Goal: Information Seeking & Learning: Learn about a topic

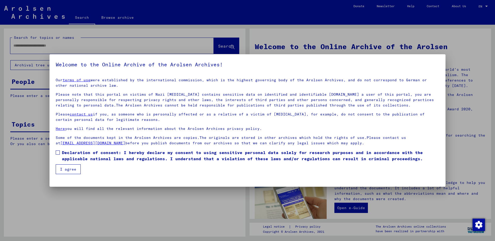
click at [57, 153] on span at bounding box center [58, 153] width 4 height 4
click at [66, 172] on button "I agree" at bounding box center [68, 170] width 25 height 10
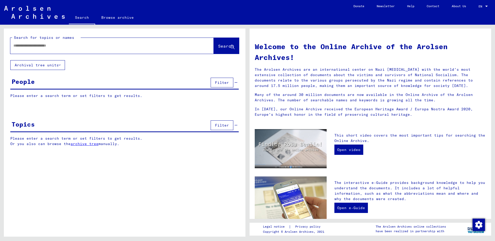
click at [88, 145] on link "archive tree" at bounding box center [85, 144] width 28 height 5
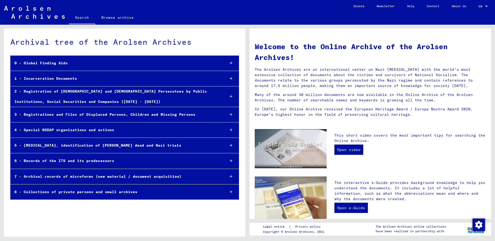
click at [71, 77] on div "1 - Incarceration Documents" at bounding box center [116, 79] width 210 height 10
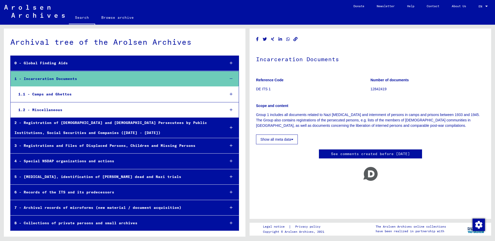
click at [62, 96] on div "1.1 - Camps and Ghettos" at bounding box center [117, 94] width 207 height 10
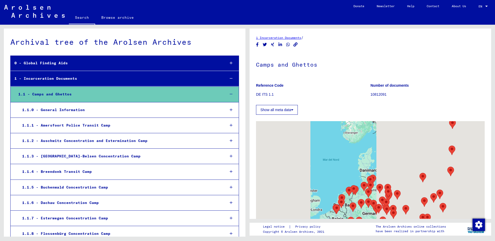
click at [53, 139] on div "1.1.2 - Auschwitz Concentration and Extermination Camp" at bounding box center [119, 141] width 203 height 10
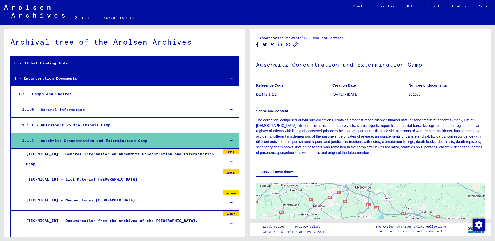
click at [59, 198] on div "[TECHNICAL_ID] - Number Index [GEOGRAPHIC_DATA]" at bounding box center [121, 201] width 198 height 10
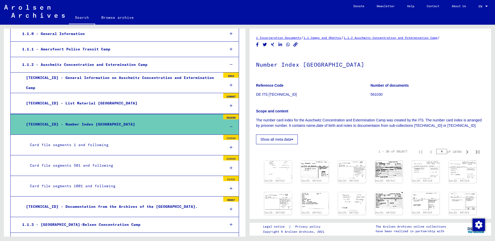
scroll to position [77, 0]
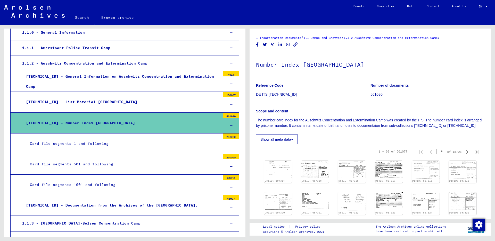
click at [81, 166] on div "Card file segments 501 and following" at bounding box center [123, 164] width 194 height 10
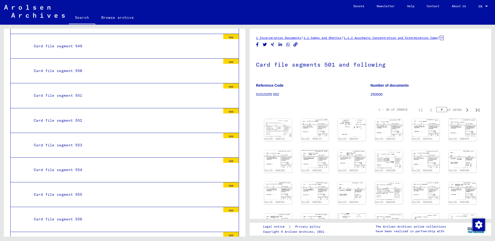
scroll to position [1417, 0]
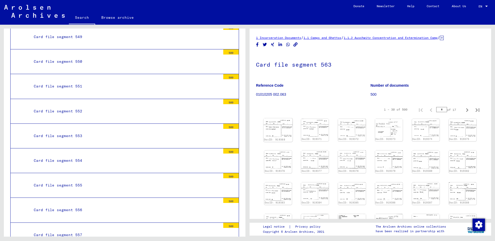
click at [279, 127] on img at bounding box center [277, 127] width 29 height 19
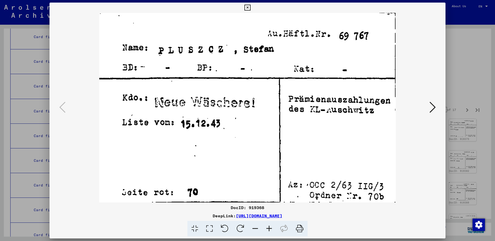
click at [430, 111] on icon at bounding box center [432, 107] width 6 height 12
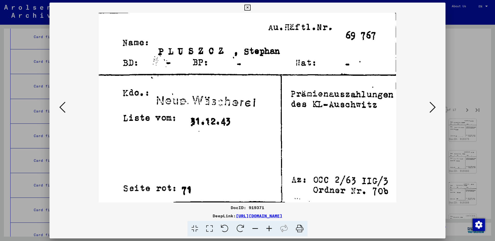
click at [430, 111] on icon at bounding box center [432, 107] width 6 height 12
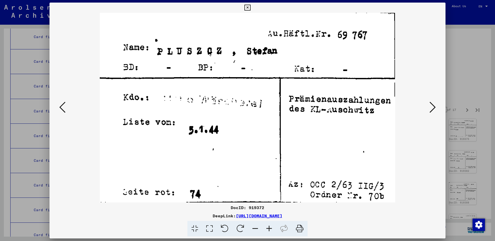
click at [430, 111] on icon at bounding box center [432, 107] width 6 height 12
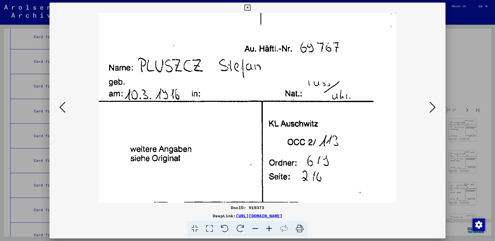
click at [430, 111] on icon at bounding box center [432, 107] width 6 height 12
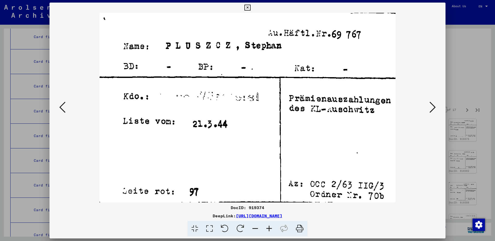
click at [430, 111] on icon at bounding box center [432, 107] width 6 height 12
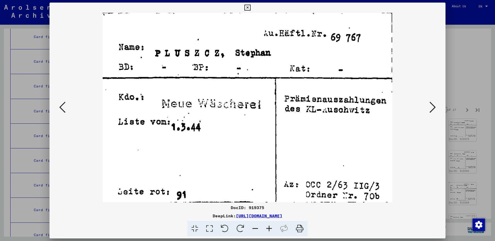
click at [430, 111] on icon at bounding box center [432, 107] width 6 height 12
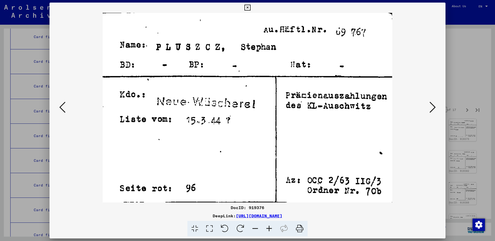
click at [431, 111] on icon at bounding box center [432, 107] width 6 height 12
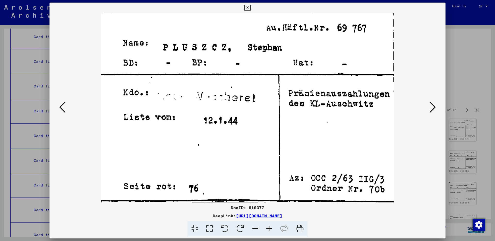
click at [431, 111] on icon at bounding box center [432, 107] width 6 height 12
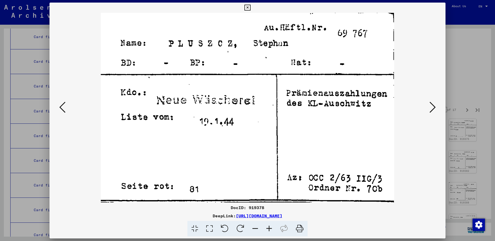
click at [432, 111] on icon at bounding box center [432, 107] width 6 height 12
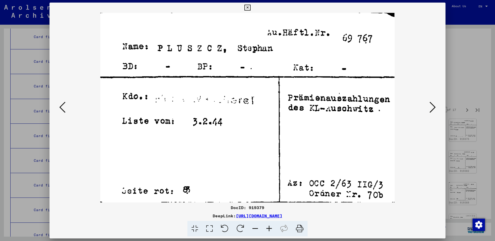
click at [432, 111] on icon at bounding box center [432, 107] width 6 height 12
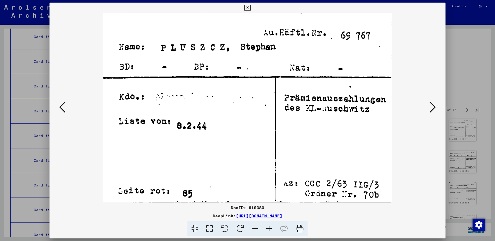
click at [432, 111] on icon at bounding box center [432, 107] width 6 height 12
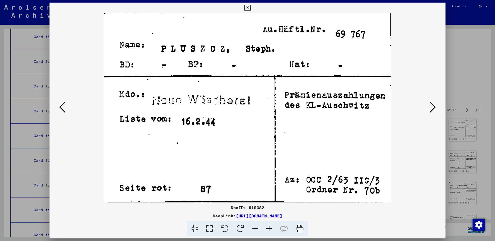
click at [432, 111] on icon at bounding box center [432, 107] width 6 height 12
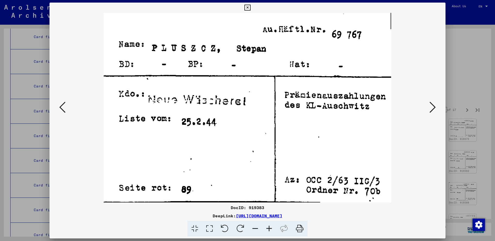
click at [432, 111] on icon at bounding box center [432, 107] width 6 height 12
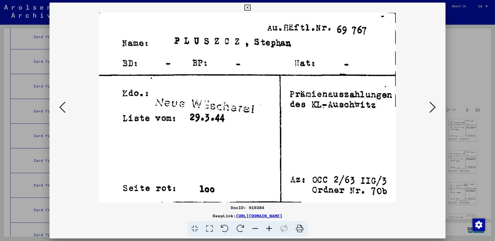
click at [432, 111] on icon at bounding box center [432, 107] width 6 height 12
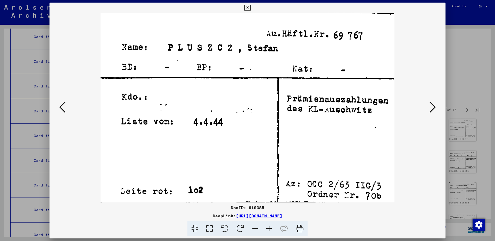
click at [432, 111] on icon at bounding box center [432, 107] width 6 height 12
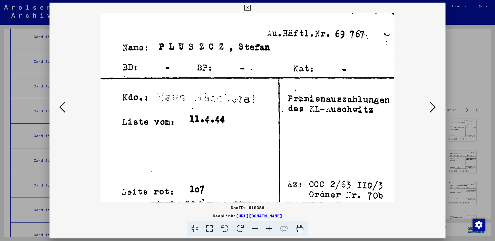
click at [432, 111] on icon at bounding box center [432, 107] width 6 height 12
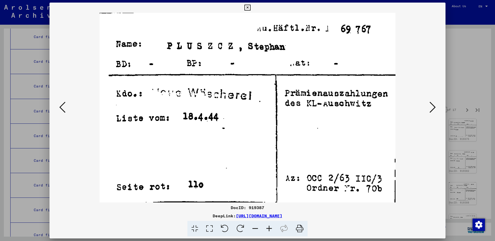
click at [432, 111] on icon at bounding box center [432, 107] width 6 height 12
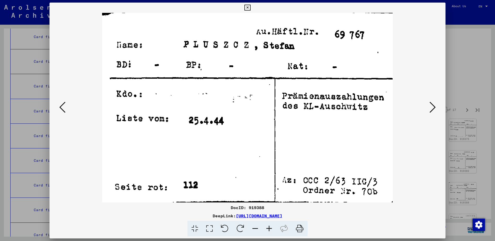
click at [432, 111] on icon at bounding box center [432, 107] width 6 height 12
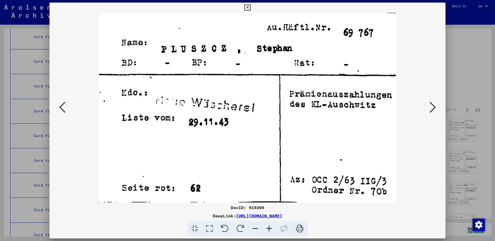
click at [432, 111] on icon at bounding box center [432, 107] width 6 height 12
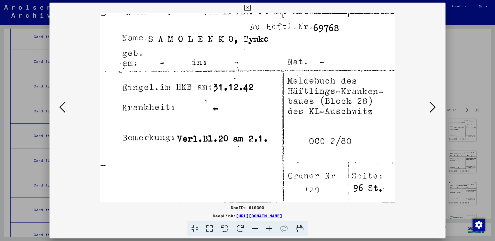
click at [432, 111] on icon at bounding box center [432, 107] width 6 height 12
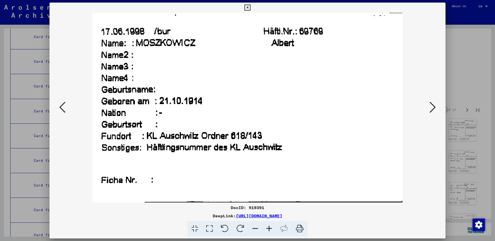
drag, startPoint x: 432, startPoint y: 111, endPoint x: 251, endPoint y: 132, distance: 181.9
click at [280, 125] on div at bounding box center [247, 108] width 396 height 190
click at [62, 107] on icon at bounding box center [62, 107] width 6 height 12
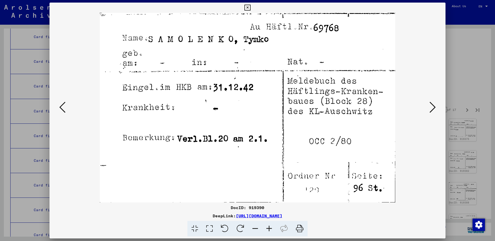
click at [432, 105] on icon at bounding box center [432, 107] width 6 height 12
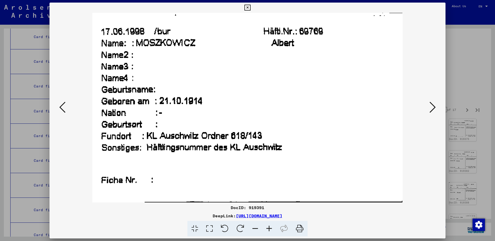
click at [429, 107] on icon at bounding box center [432, 107] width 6 height 12
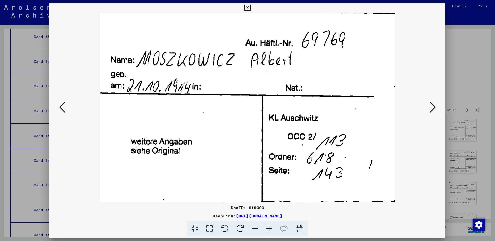
click at [429, 107] on icon at bounding box center [432, 107] width 6 height 12
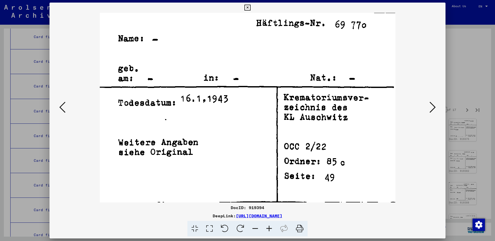
click at [429, 107] on icon at bounding box center [432, 107] width 6 height 12
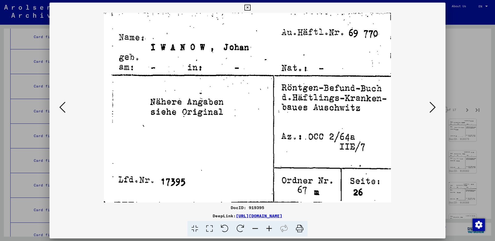
click at [429, 107] on icon at bounding box center [432, 107] width 6 height 12
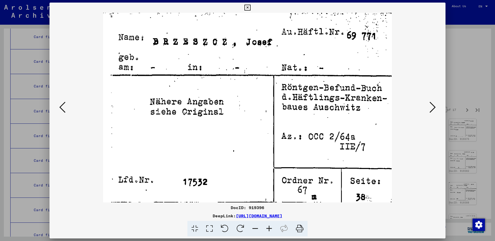
click at [429, 107] on icon at bounding box center [432, 107] width 6 height 12
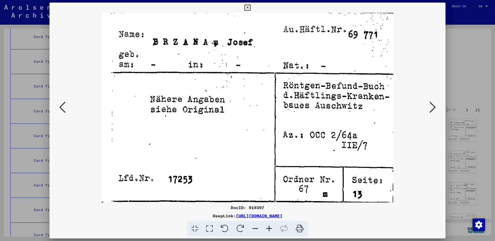
click at [429, 107] on icon at bounding box center [432, 107] width 6 height 12
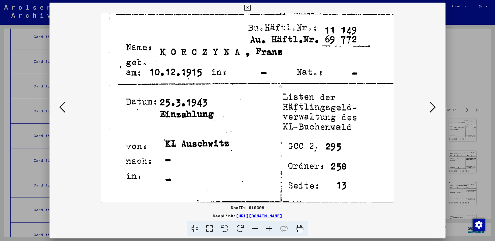
click at [429, 107] on icon at bounding box center [432, 107] width 6 height 12
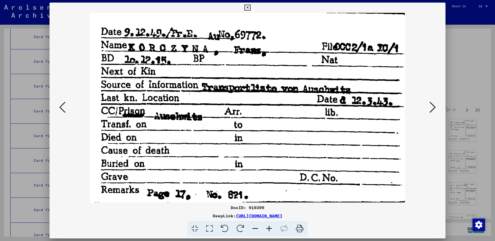
click at [429, 108] on button at bounding box center [432, 107] width 9 height 15
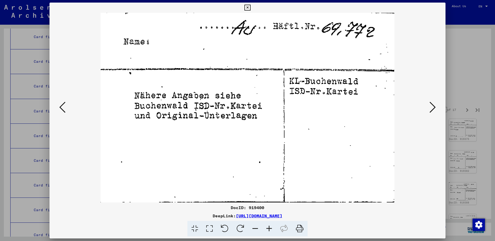
click at [429, 108] on button at bounding box center [432, 107] width 9 height 15
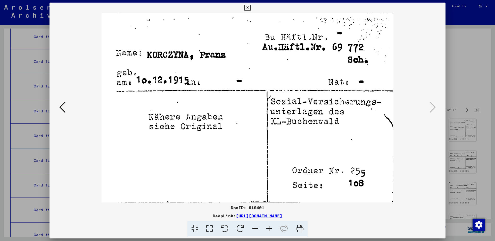
click at [250, 6] on icon at bounding box center [247, 8] width 6 height 6
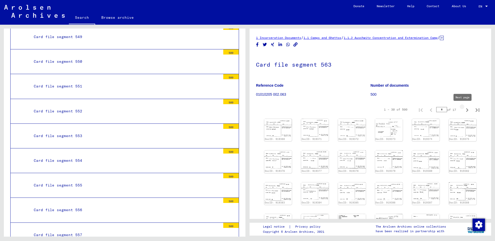
click at [463, 108] on icon "Next page" at bounding box center [466, 110] width 7 height 7
type input "*"
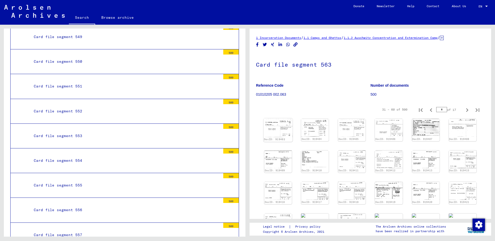
click at [274, 133] on img at bounding box center [277, 127] width 29 height 19
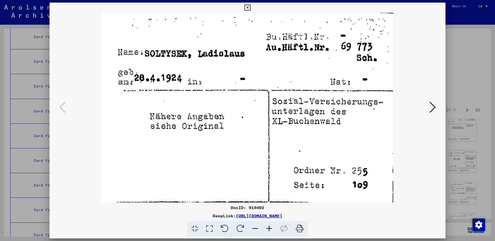
click at [432, 110] on icon at bounding box center [432, 107] width 6 height 12
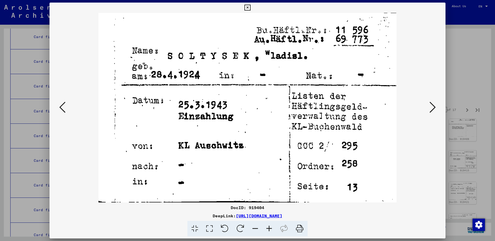
click at [432, 110] on icon at bounding box center [432, 107] width 6 height 12
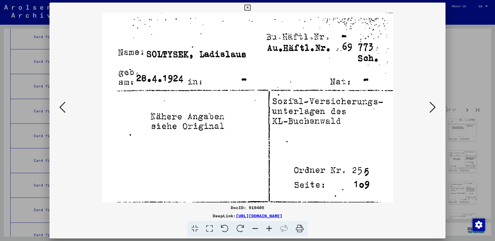
click at [432, 110] on icon at bounding box center [432, 107] width 6 height 12
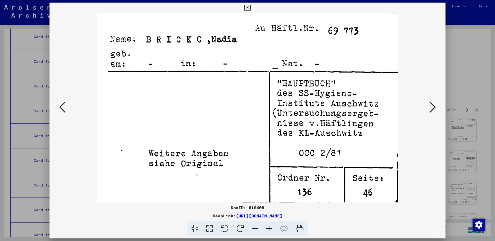
click at [432, 110] on icon at bounding box center [432, 107] width 6 height 12
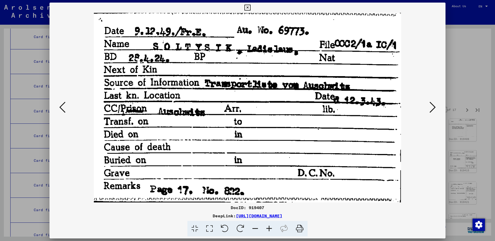
click at [432, 110] on icon at bounding box center [432, 107] width 6 height 12
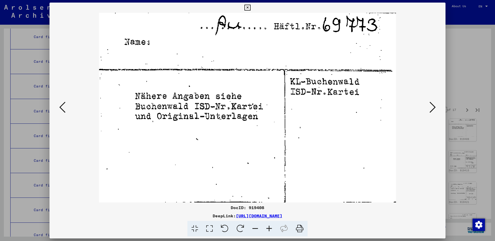
click at [432, 110] on icon at bounding box center [432, 107] width 6 height 12
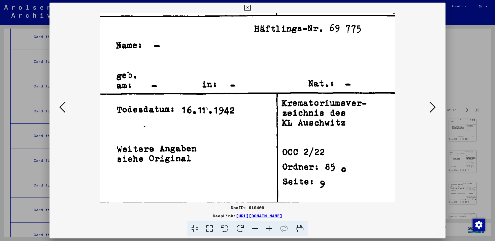
click at [432, 109] on icon at bounding box center [432, 107] width 6 height 12
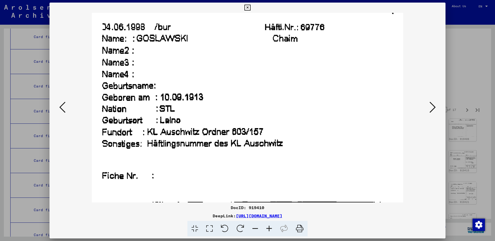
click at [430, 109] on icon at bounding box center [432, 107] width 6 height 12
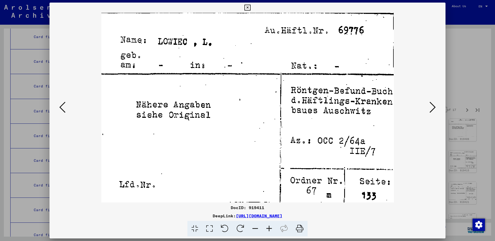
click at [430, 109] on icon at bounding box center [432, 107] width 6 height 12
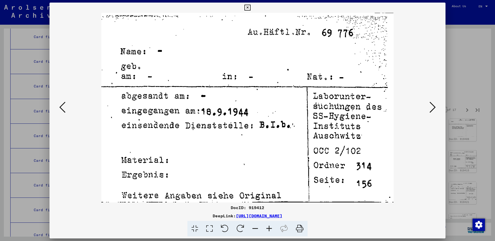
click at [430, 109] on icon at bounding box center [432, 107] width 6 height 12
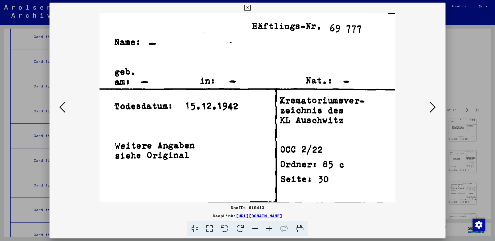
click at [430, 109] on icon at bounding box center [432, 107] width 6 height 12
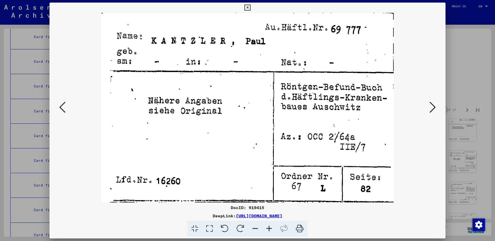
click at [430, 109] on icon at bounding box center [432, 107] width 6 height 12
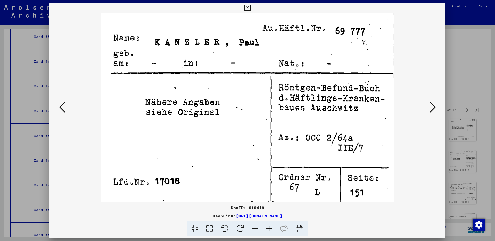
click at [430, 109] on icon at bounding box center [432, 107] width 6 height 12
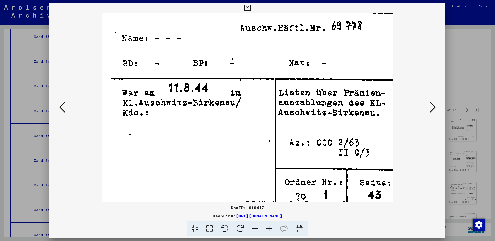
click at [430, 109] on icon at bounding box center [432, 107] width 6 height 12
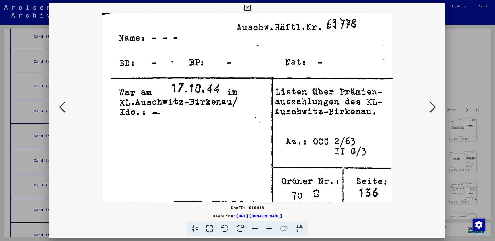
click at [430, 109] on icon at bounding box center [432, 107] width 6 height 12
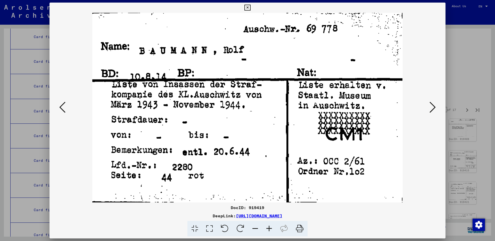
click at [435, 107] on icon at bounding box center [432, 107] width 6 height 12
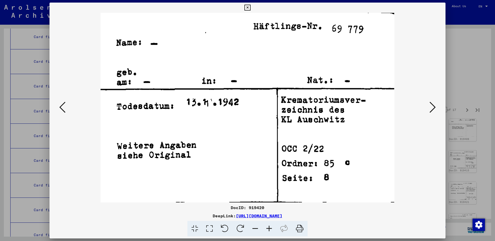
click at [435, 107] on icon at bounding box center [432, 107] width 6 height 12
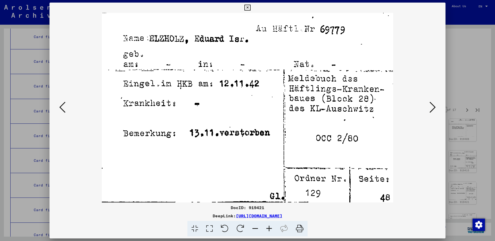
click at [434, 104] on icon at bounding box center [432, 107] width 6 height 12
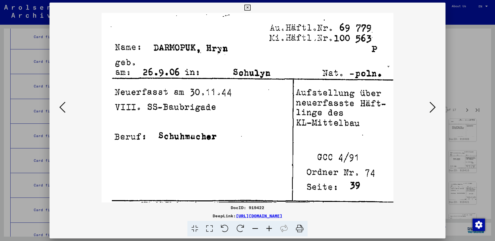
click at [434, 104] on icon at bounding box center [432, 107] width 6 height 12
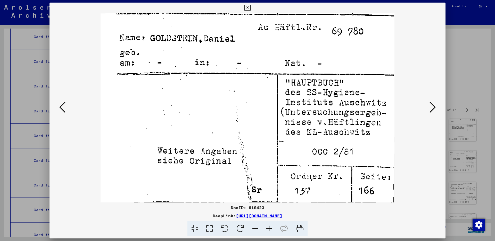
click at [431, 110] on icon at bounding box center [432, 107] width 6 height 12
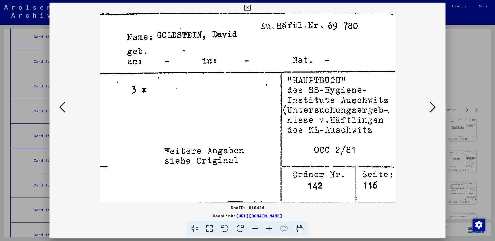
click at [431, 110] on icon at bounding box center [432, 107] width 6 height 12
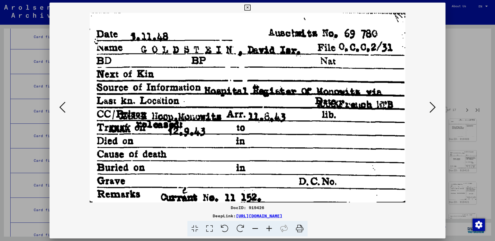
click at [431, 110] on icon at bounding box center [432, 107] width 6 height 12
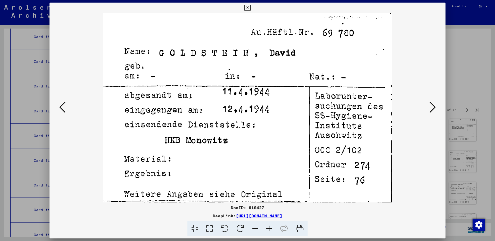
click at [431, 110] on icon at bounding box center [432, 107] width 6 height 12
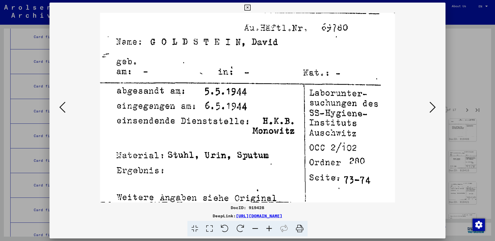
click at [431, 110] on icon at bounding box center [432, 107] width 6 height 12
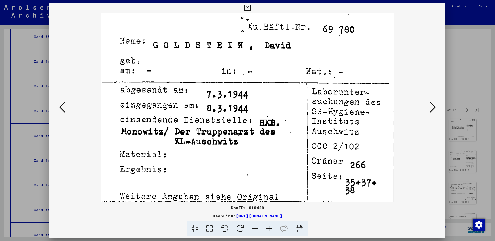
click at [431, 110] on icon at bounding box center [432, 107] width 6 height 12
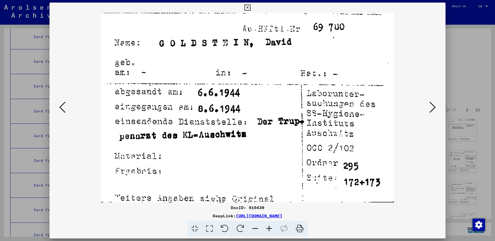
click at [431, 110] on icon at bounding box center [432, 107] width 6 height 12
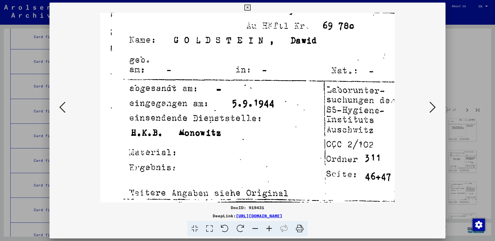
click at [431, 110] on icon at bounding box center [432, 107] width 6 height 12
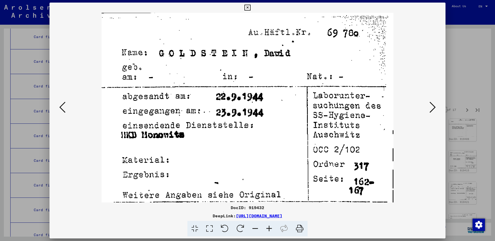
click at [431, 110] on icon at bounding box center [432, 107] width 6 height 12
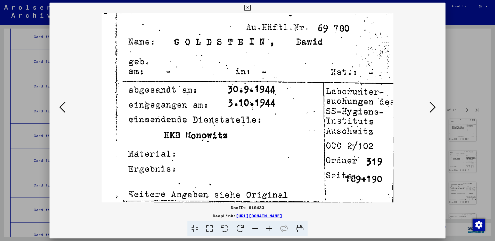
click at [431, 110] on icon at bounding box center [432, 107] width 6 height 12
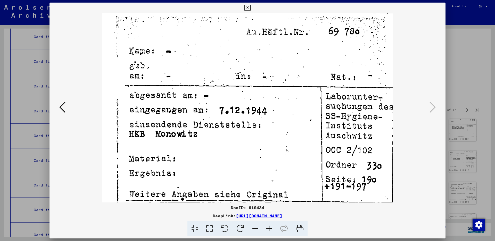
click at [431, 110] on icon at bounding box center [432, 107] width 6 height 12
click at [250, 7] on icon at bounding box center [247, 8] width 6 height 6
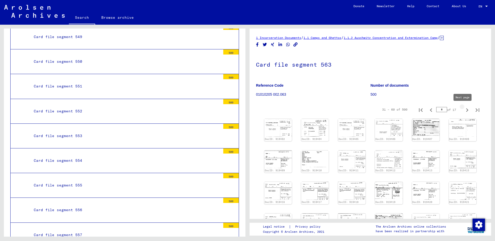
click at [463, 111] on icon "Next page" at bounding box center [466, 110] width 7 height 7
type input "*"
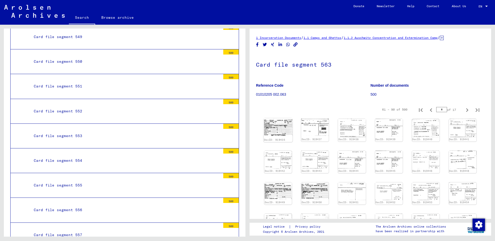
click at [277, 125] on img at bounding box center [277, 127] width 29 height 18
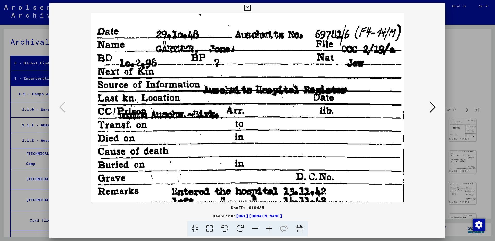
scroll to position [1417, 0]
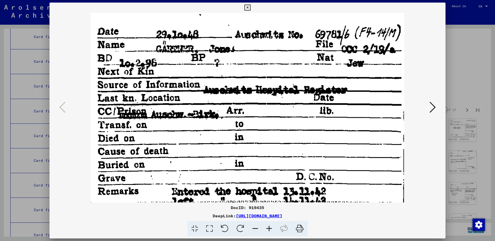
click at [432, 103] on icon at bounding box center [432, 107] width 6 height 12
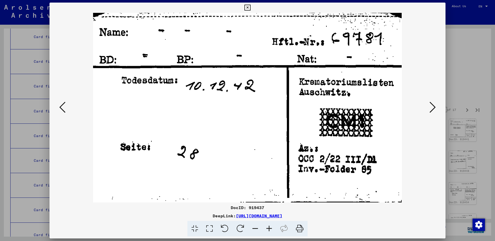
click at [432, 103] on icon at bounding box center [432, 107] width 6 height 12
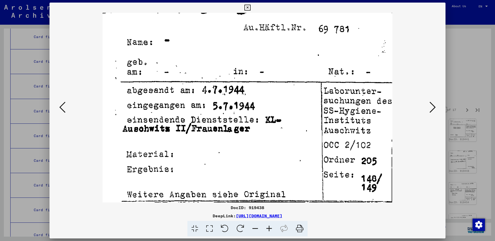
click at [432, 103] on icon at bounding box center [432, 107] width 6 height 12
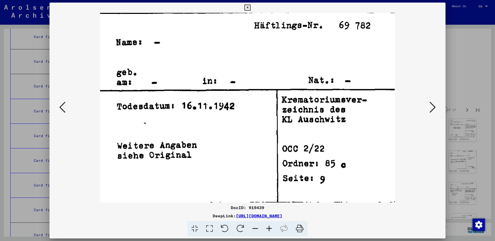
click at [432, 103] on icon at bounding box center [432, 107] width 6 height 12
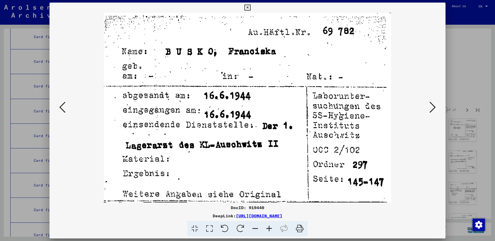
click at [432, 103] on icon at bounding box center [432, 107] width 6 height 12
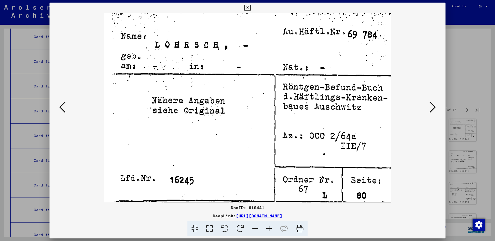
click at [432, 103] on icon at bounding box center [432, 107] width 6 height 12
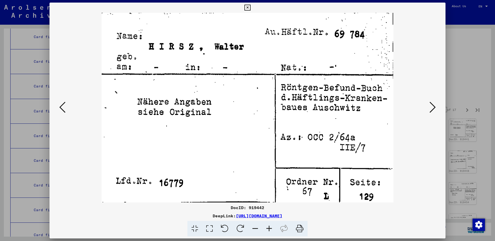
click at [432, 103] on icon at bounding box center [432, 107] width 6 height 12
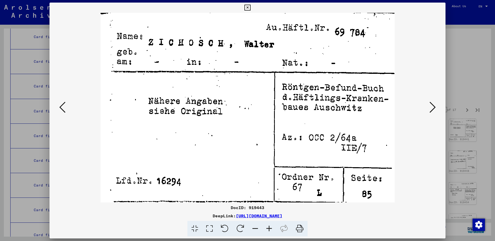
click at [60, 102] on icon at bounding box center [62, 107] width 6 height 12
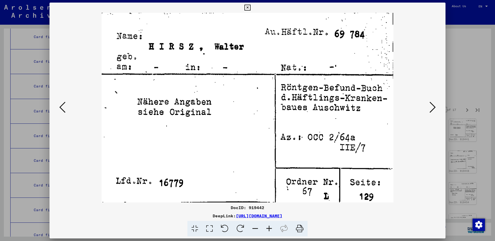
click at [434, 103] on icon at bounding box center [432, 107] width 6 height 12
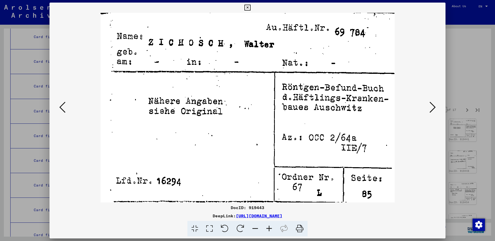
click at [434, 103] on icon at bounding box center [432, 107] width 6 height 12
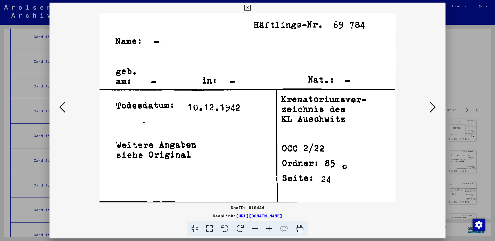
click at [434, 103] on icon at bounding box center [432, 107] width 6 height 12
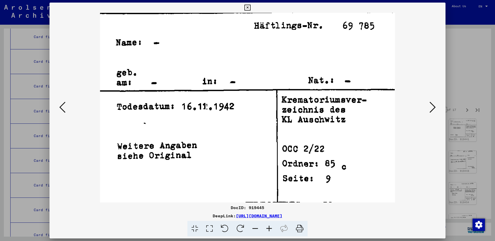
click at [432, 104] on icon at bounding box center [432, 107] width 6 height 12
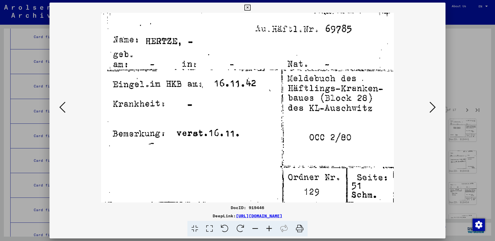
click at [432, 104] on icon at bounding box center [432, 107] width 6 height 12
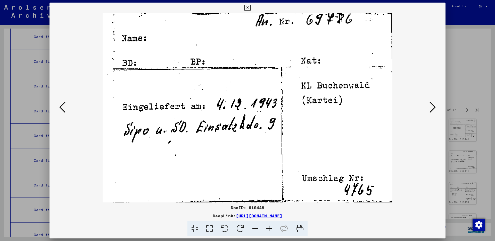
click at [432, 104] on icon at bounding box center [432, 107] width 6 height 12
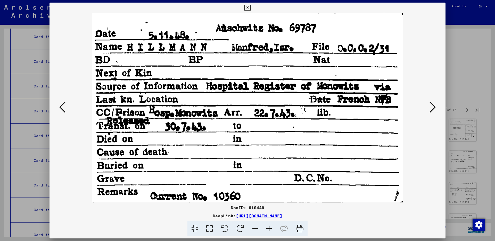
click at [433, 105] on icon at bounding box center [432, 107] width 6 height 12
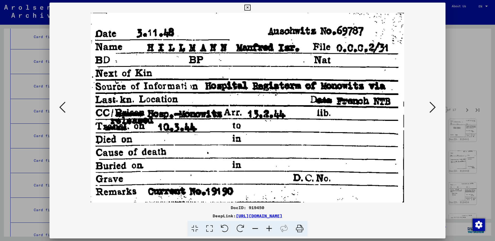
click at [433, 105] on icon at bounding box center [432, 107] width 6 height 12
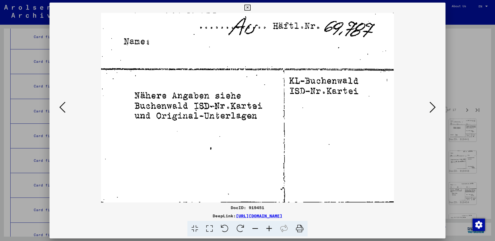
click at [433, 105] on icon at bounding box center [432, 107] width 6 height 12
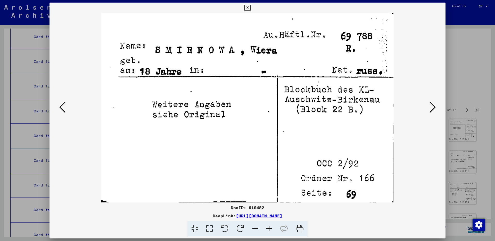
click at [433, 105] on icon at bounding box center [432, 107] width 6 height 12
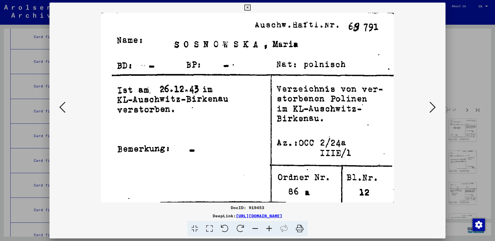
click at [433, 105] on icon at bounding box center [432, 107] width 6 height 12
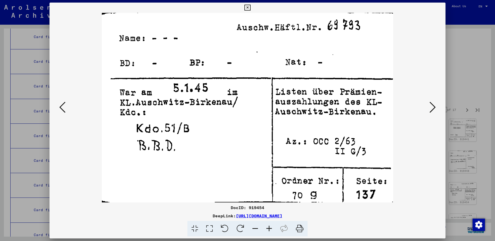
click at [433, 105] on icon at bounding box center [432, 107] width 6 height 12
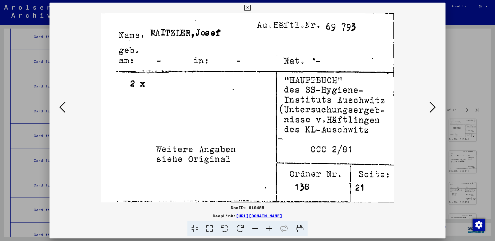
click at [433, 105] on icon at bounding box center [432, 107] width 6 height 12
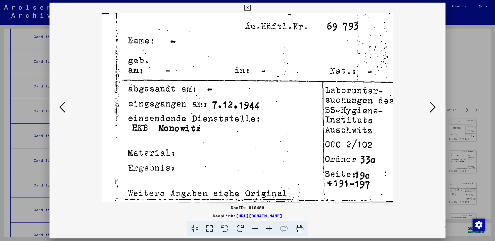
click at [433, 105] on icon at bounding box center [432, 107] width 6 height 12
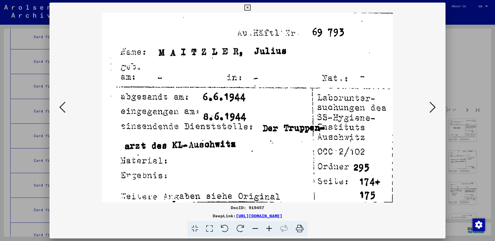
click at [433, 105] on icon at bounding box center [432, 107] width 6 height 12
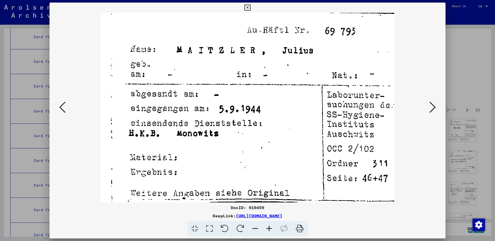
click at [433, 105] on icon at bounding box center [432, 107] width 6 height 12
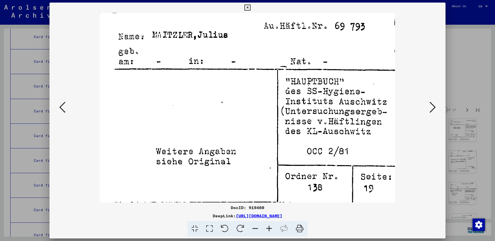
click at [433, 105] on icon at bounding box center [432, 107] width 6 height 12
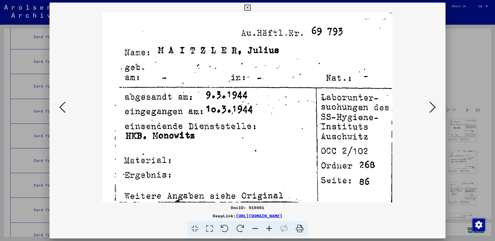
click at [433, 105] on icon at bounding box center [432, 107] width 6 height 12
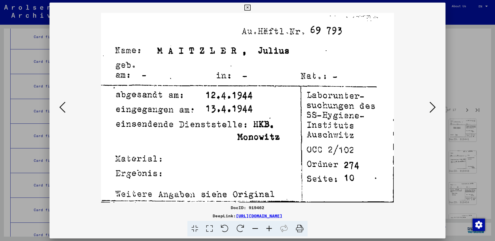
click at [433, 105] on icon at bounding box center [432, 107] width 6 height 12
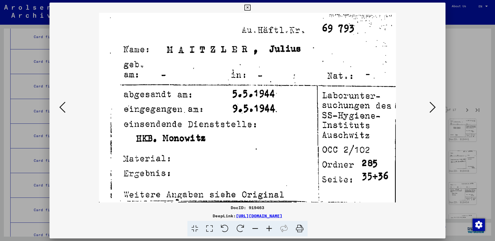
click at [431, 105] on icon at bounding box center [432, 107] width 6 height 12
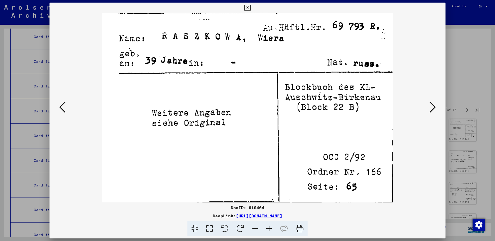
click at [431, 105] on icon at bounding box center [432, 107] width 6 height 12
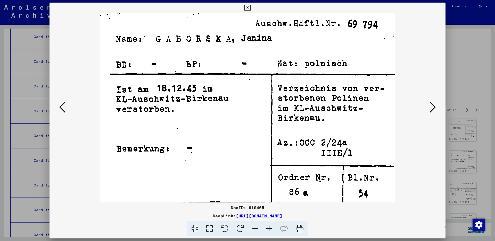
click at [431, 105] on icon at bounding box center [432, 107] width 6 height 12
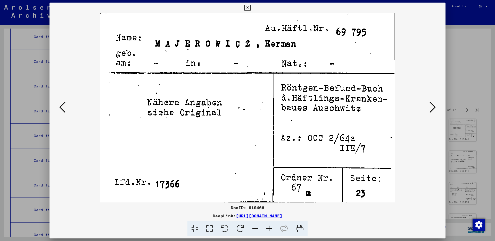
click at [430, 108] on icon at bounding box center [432, 107] width 6 height 12
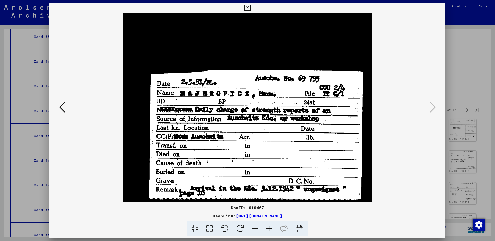
click at [65, 106] on icon at bounding box center [62, 107] width 6 height 12
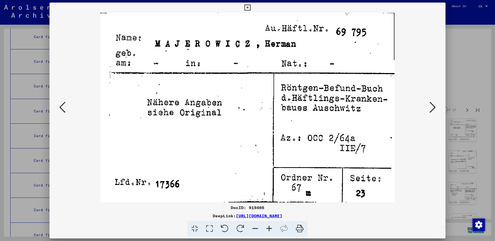
click at [433, 106] on icon at bounding box center [432, 107] width 6 height 12
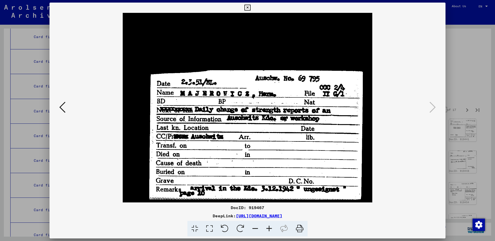
click at [250, 7] on icon at bounding box center [247, 8] width 6 height 6
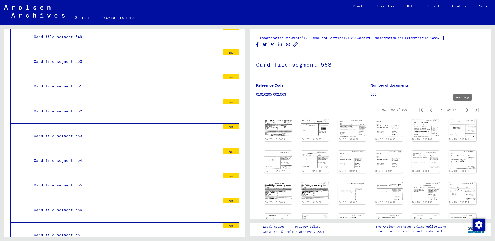
click at [463, 110] on icon "Next page" at bounding box center [466, 110] width 7 height 7
type input "*"
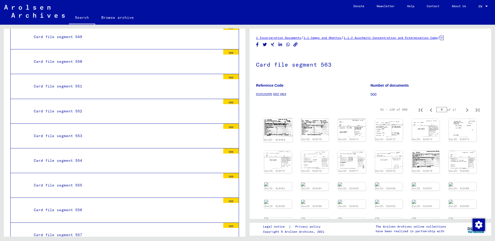
click at [284, 128] on img at bounding box center [277, 127] width 29 height 18
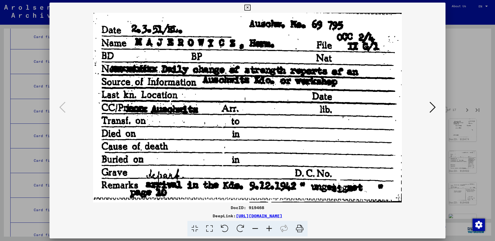
click at [432, 104] on icon at bounding box center [432, 107] width 6 height 12
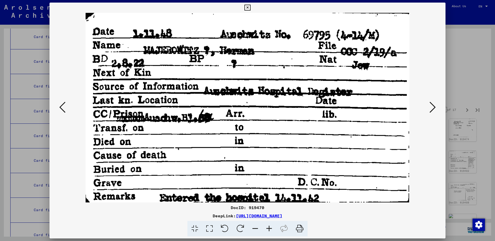
click at [432, 104] on icon at bounding box center [432, 107] width 6 height 12
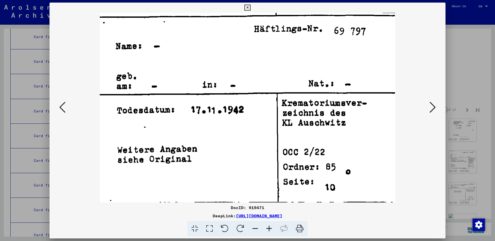
click at [432, 104] on icon at bounding box center [432, 107] width 6 height 12
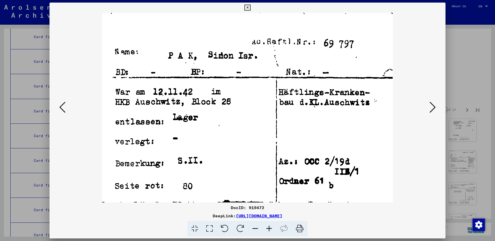
click at [434, 109] on icon at bounding box center [432, 107] width 6 height 12
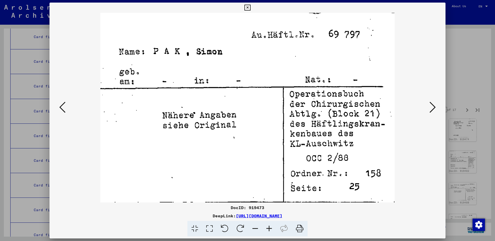
click at [434, 109] on icon at bounding box center [432, 107] width 6 height 12
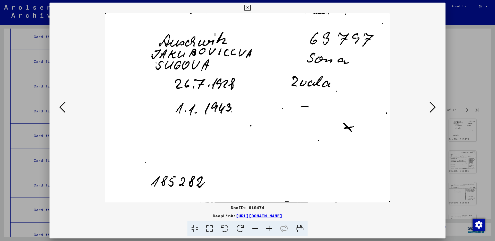
click at [434, 109] on icon at bounding box center [432, 107] width 6 height 12
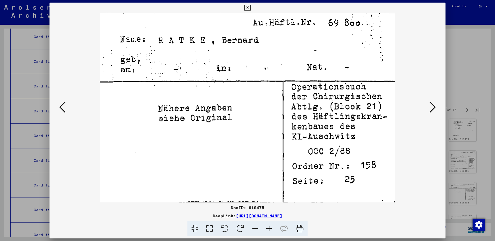
click at [431, 107] on icon at bounding box center [432, 107] width 6 height 12
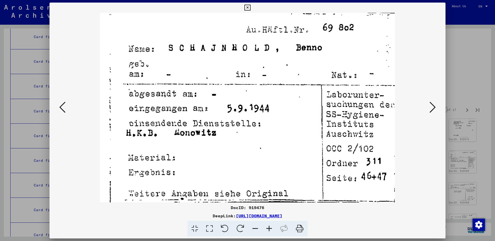
click at [431, 107] on icon at bounding box center [432, 107] width 6 height 12
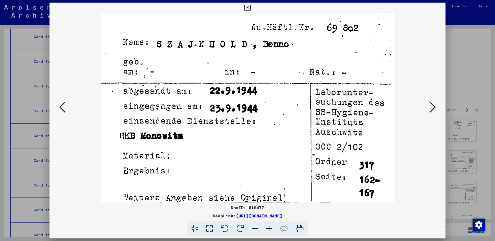
click at [431, 107] on icon at bounding box center [432, 107] width 6 height 12
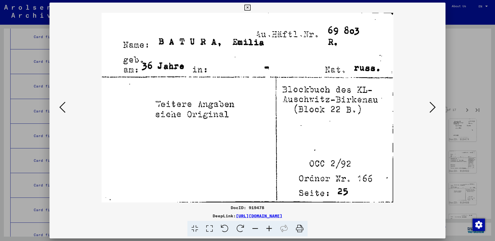
click at [431, 107] on icon at bounding box center [432, 107] width 6 height 12
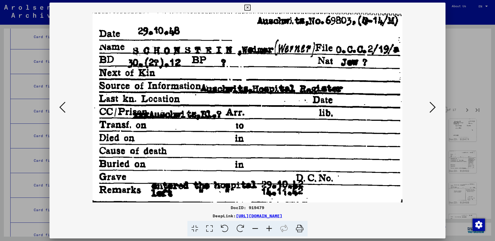
click at [429, 108] on button at bounding box center [432, 107] width 9 height 15
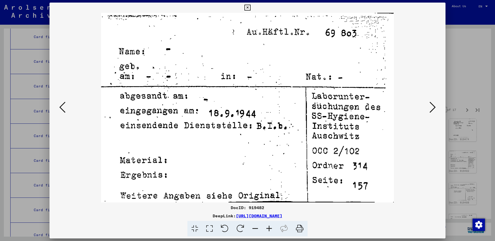
click at [429, 108] on button at bounding box center [432, 107] width 9 height 15
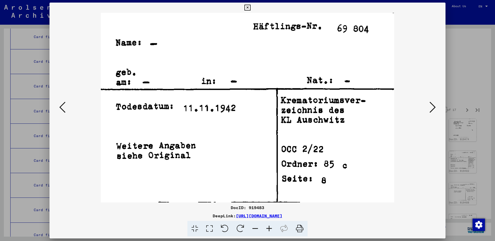
click at [429, 108] on button at bounding box center [432, 107] width 9 height 15
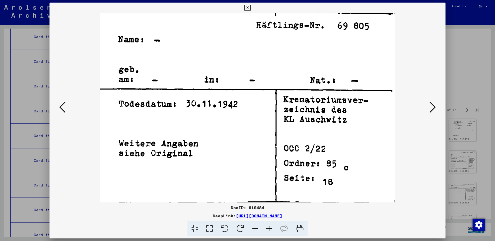
click at [429, 108] on button at bounding box center [432, 107] width 9 height 15
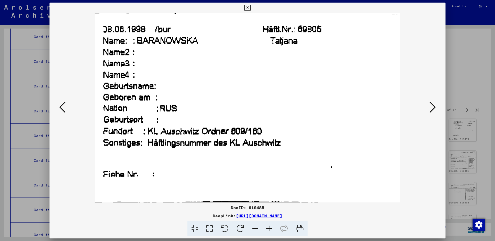
click at [429, 108] on button at bounding box center [432, 107] width 9 height 15
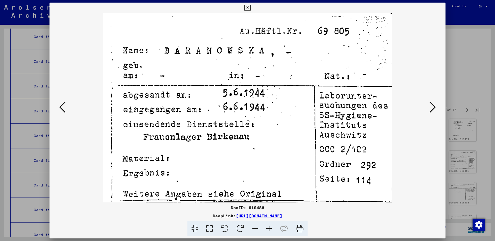
click at [429, 108] on button at bounding box center [432, 107] width 9 height 15
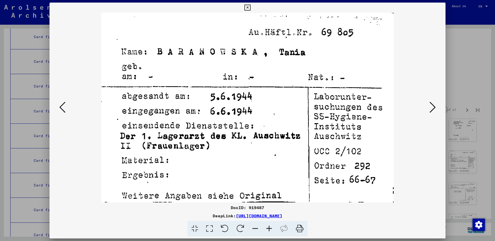
click at [429, 108] on button at bounding box center [432, 107] width 9 height 15
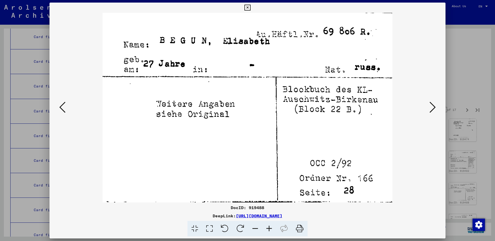
click at [429, 108] on button at bounding box center [432, 107] width 9 height 15
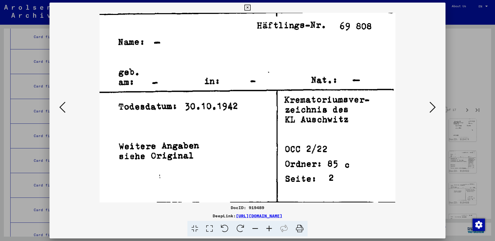
click at [429, 108] on button at bounding box center [432, 107] width 9 height 15
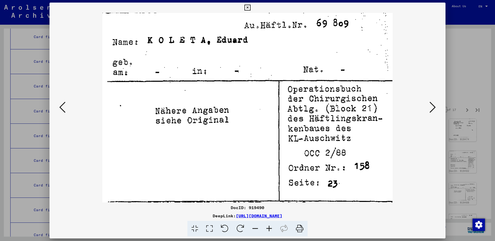
click at [429, 108] on button at bounding box center [432, 107] width 9 height 15
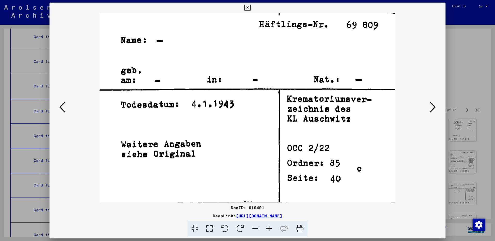
click at [429, 108] on button at bounding box center [432, 107] width 9 height 15
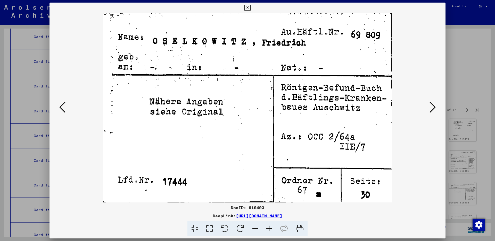
click at [429, 108] on button at bounding box center [432, 107] width 9 height 15
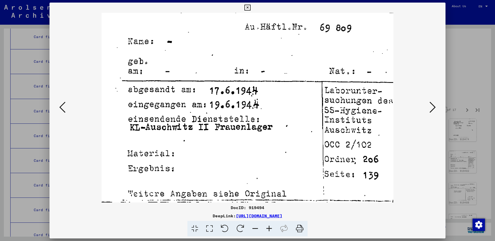
click at [429, 108] on button at bounding box center [432, 107] width 9 height 15
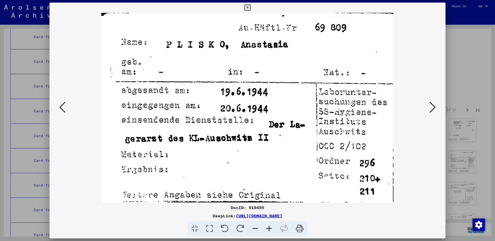
click at [429, 108] on button at bounding box center [432, 107] width 9 height 15
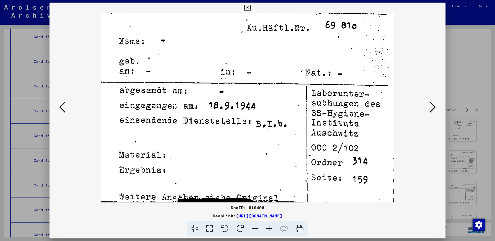
click at [429, 108] on button at bounding box center [432, 107] width 9 height 15
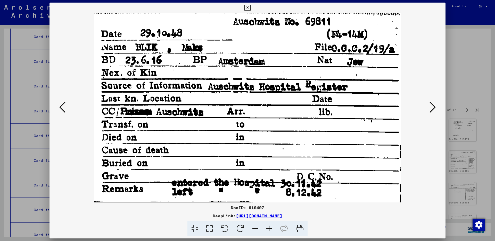
click at [431, 107] on icon at bounding box center [432, 107] width 6 height 12
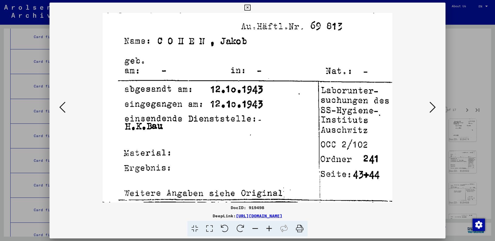
click at [434, 106] on icon at bounding box center [432, 107] width 6 height 12
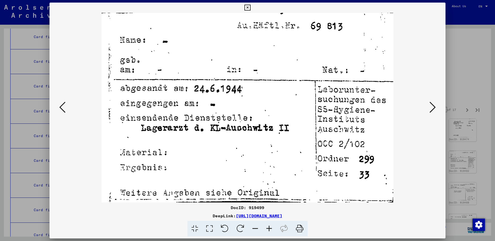
click at [434, 106] on icon at bounding box center [432, 107] width 6 height 12
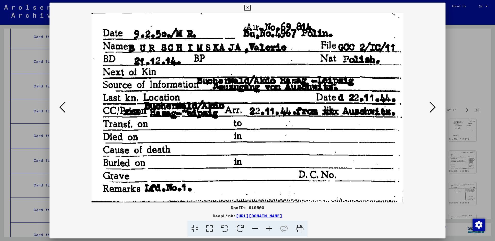
click at [434, 106] on icon at bounding box center [432, 107] width 6 height 12
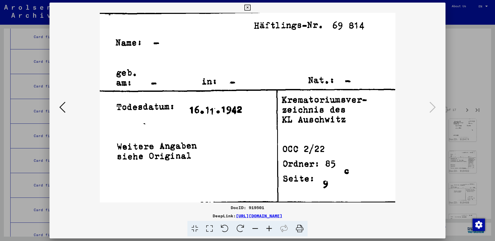
click at [250, 6] on icon at bounding box center [247, 8] width 6 height 6
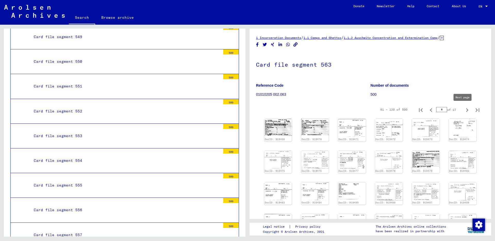
click at [463, 109] on icon "Next page" at bounding box center [466, 110] width 7 height 7
type input "*"
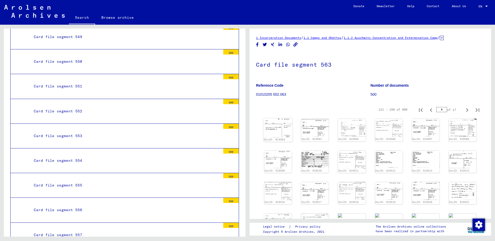
click at [276, 132] on img at bounding box center [277, 127] width 29 height 19
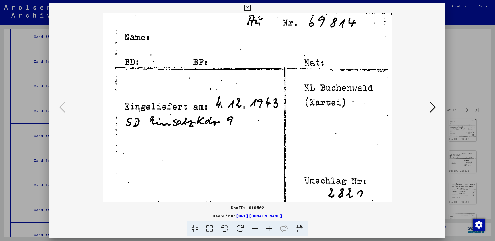
click at [432, 104] on icon at bounding box center [432, 107] width 6 height 12
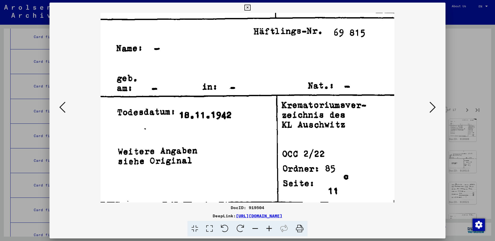
click at [432, 104] on icon at bounding box center [432, 107] width 6 height 12
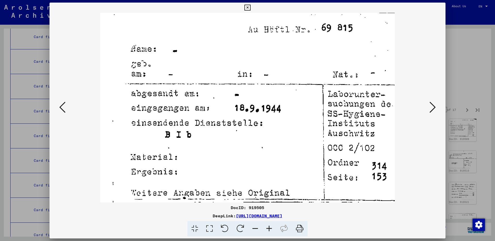
click at [432, 104] on icon at bounding box center [432, 107] width 6 height 12
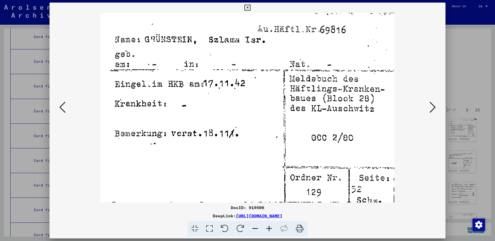
click at [431, 106] on icon at bounding box center [432, 107] width 6 height 12
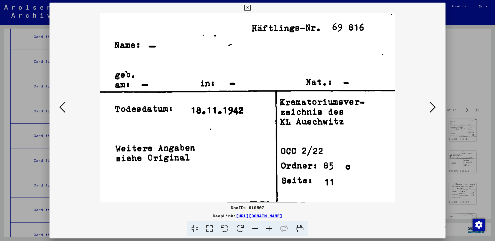
click at [431, 106] on icon at bounding box center [432, 107] width 6 height 12
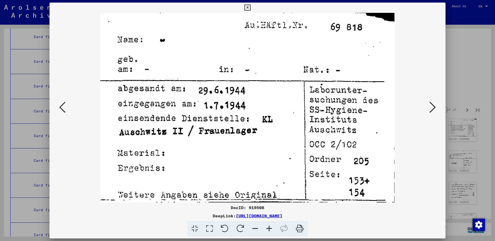
click at [431, 106] on icon at bounding box center [432, 107] width 6 height 12
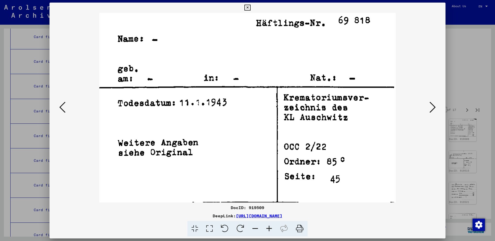
click at [431, 106] on icon at bounding box center [432, 107] width 6 height 12
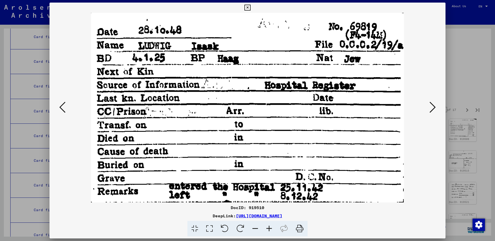
click at [433, 106] on icon at bounding box center [432, 107] width 6 height 12
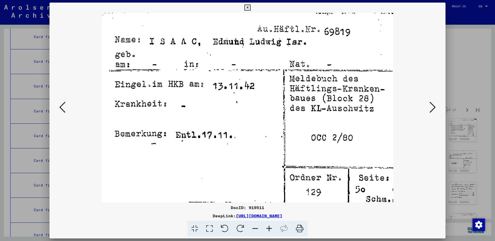
click at [433, 106] on icon at bounding box center [432, 107] width 6 height 12
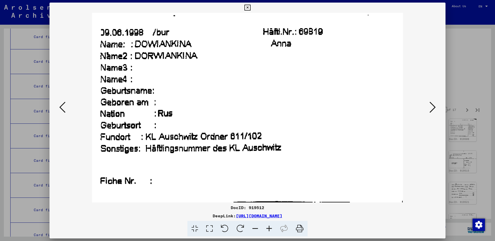
click at [433, 106] on icon at bounding box center [432, 107] width 6 height 12
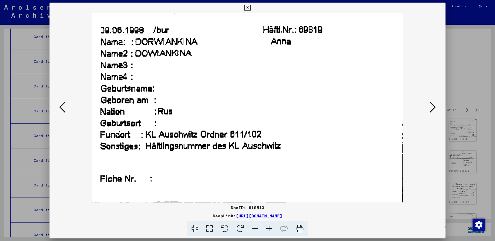
click at [433, 106] on icon at bounding box center [432, 107] width 6 height 12
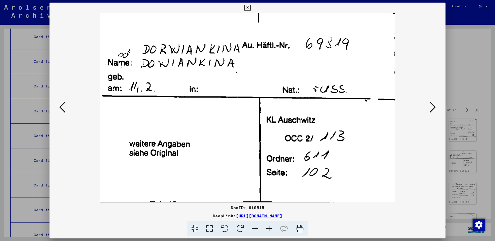
click at [433, 106] on icon at bounding box center [432, 107] width 6 height 12
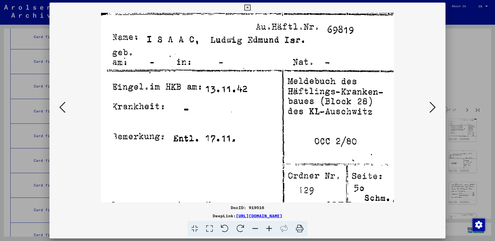
click at [435, 105] on icon at bounding box center [432, 107] width 6 height 12
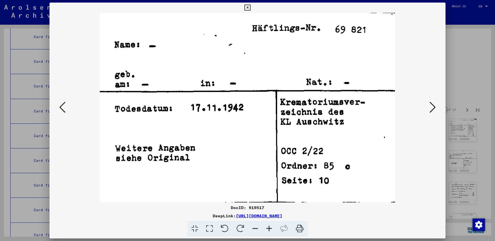
click at [435, 105] on icon at bounding box center [432, 107] width 6 height 12
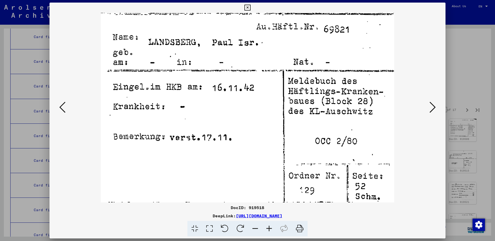
click at [431, 106] on icon at bounding box center [432, 107] width 6 height 12
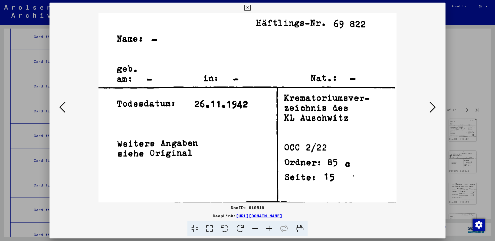
click at [431, 106] on icon at bounding box center [432, 107] width 6 height 12
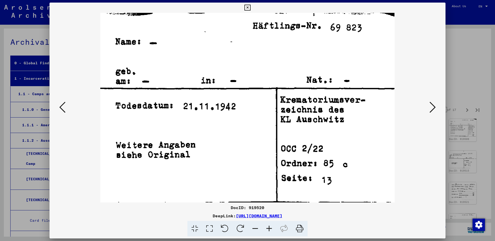
click at [432, 108] on icon at bounding box center [432, 107] width 6 height 12
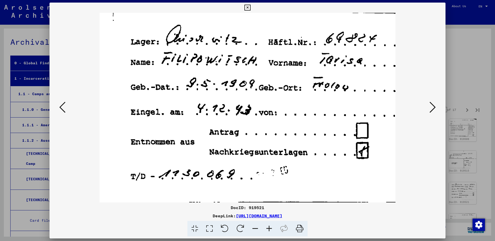
scroll to position [1417, 0]
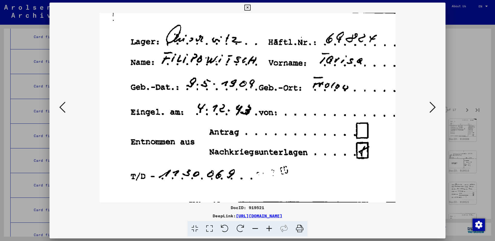
click at [432, 108] on icon at bounding box center [432, 107] width 6 height 12
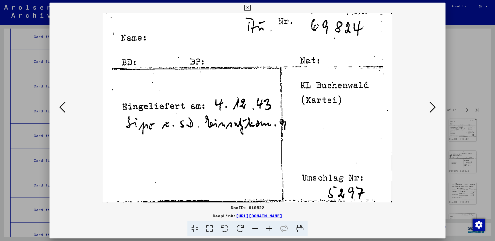
click at [432, 108] on icon at bounding box center [432, 107] width 6 height 12
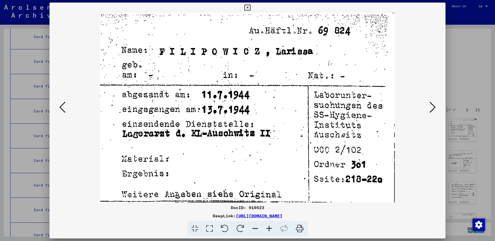
click at [432, 108] on icon at bounding box center [432, 107] width 6 height 12
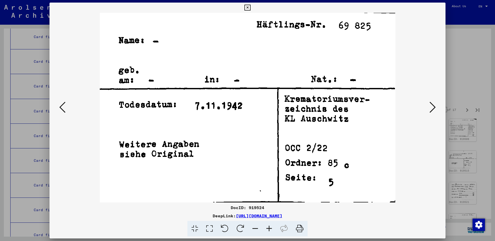
click at [432, 108] on icon at bounding box center [432, 107] width 6 height 12
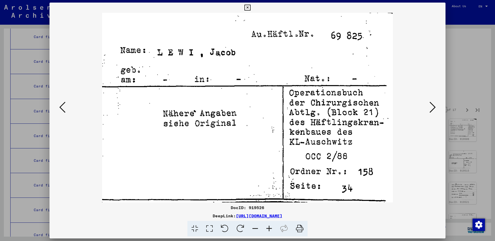
click at [432, 108] on icon at bounding box center [432, 107] width 6 height 12
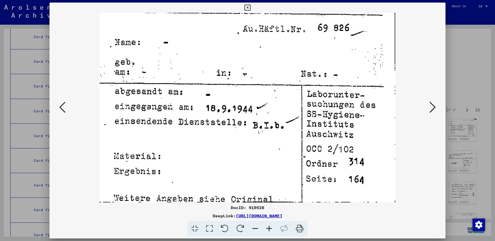
click at [61, 103] on icon at bounding box center [62, 107] width 6 height 12
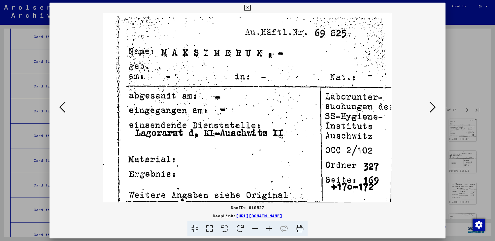
click at [61, 103] on icon at bounding box center [62, 107] width 6 height 12
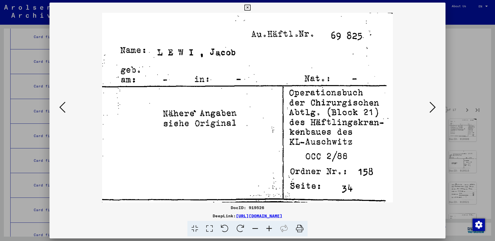
click at [432, 104] on icon at bounding box center [432, 107] width 6 height 12
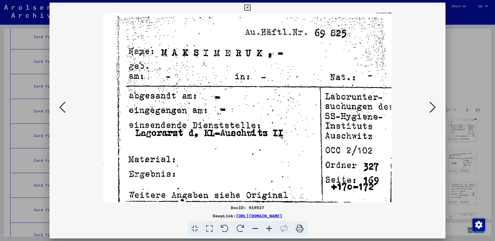
click at [432, 104] on icon at bounding box center [432, 107] width 6 height 12
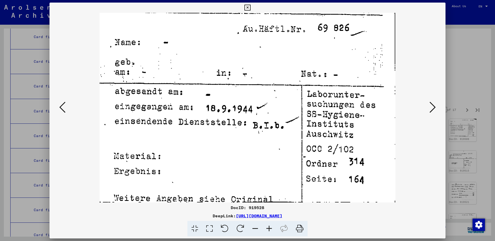
click at [432, 104] on icon at bounding box center [432, 107] width 6 height 12
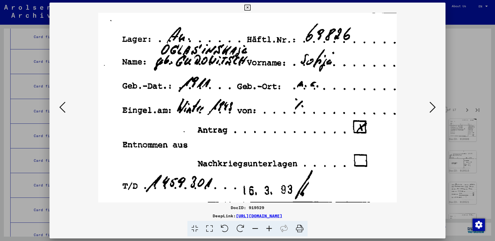
click at [432, 104] on icon at bounding box center [432, 107] width 6 height 12
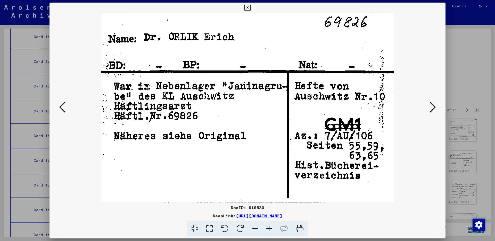
click at [432, 104] on icon at bounding box center [432, 107] width 6 height 12
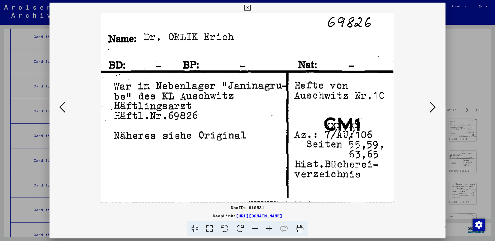
click at [432, 104] on icon at bounding box center [432, 107] width 6 height 12
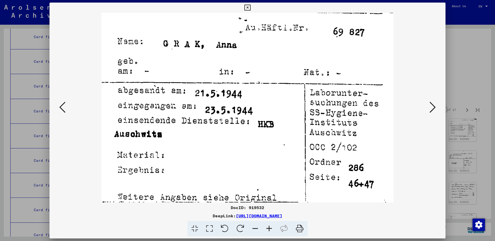
click at [432, 104] on icon at bounding box center [432, 107] width 6 height 12
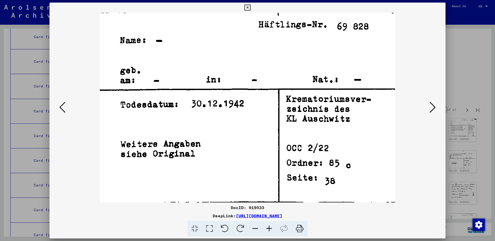
click at [432, 104] on icon at bounding box center [432, 107] width 6 height 12
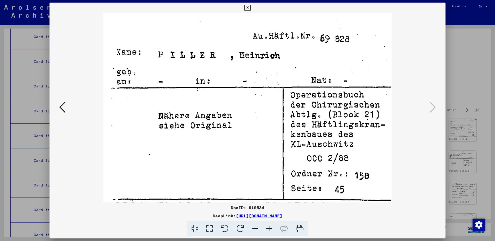
click at [250, 5] on icon at bounding box center [247, 8] width 6 height 6
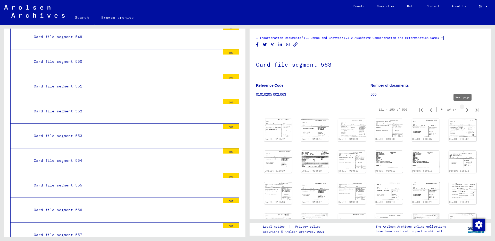
click at [463, 109] on icon "Next page" at bounding box center [466, 110] width 7 height 7
type input "*"
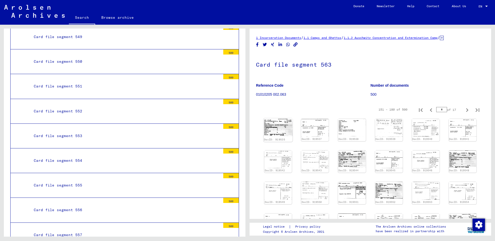
click at [276, 124] on img at bounding box center [277, 127] width 29 height 18
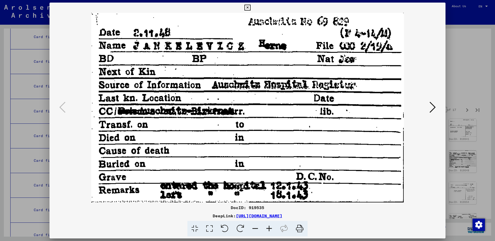
click at [432, 104] on icon at bounding box center [432, 107] width 6 height 12
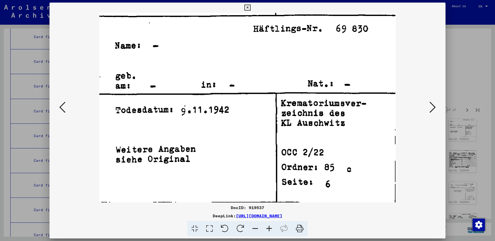
click at [432, 104] on icon at bounding box center [432, 107] width 6 height 12
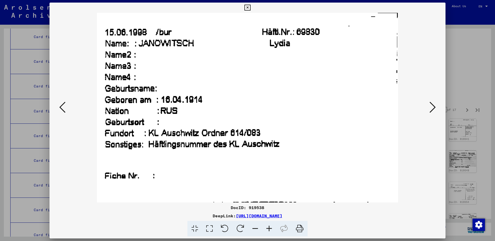
click at [432, 104] on icon at bounding box center [432, 107] width 6 height 12
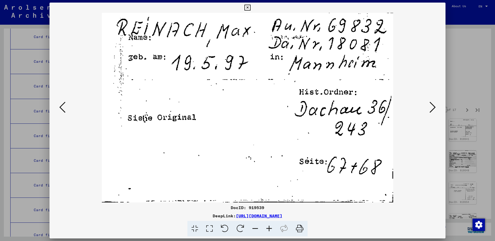
click at [435, 104] on icon at bounding box center [432, 107] width 6 height 12
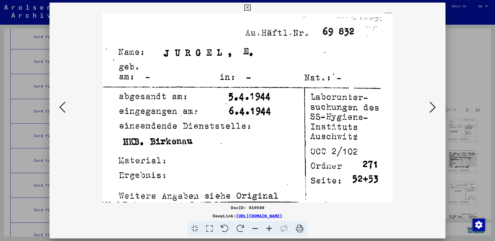
click at [435, 104] on icon at bounding box center [432, 107] width 6 height 12
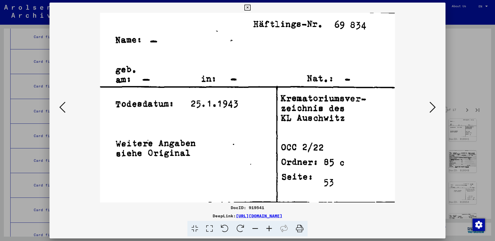
click at [435, 104] on icon at bounding box center [432, 107] width 6 height 12
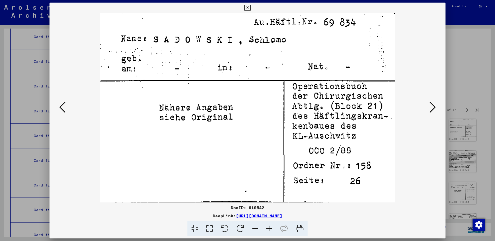
click at [435, 104] on icon at bounding box center [432, 107] width 6 height 12
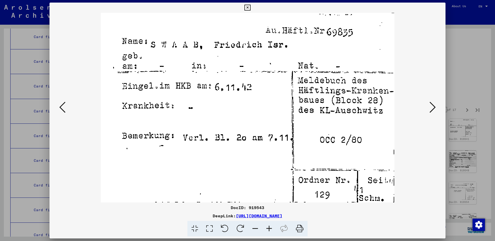
click at [60, 106] on icon at bounding box center [62, 107] width 6 height 12
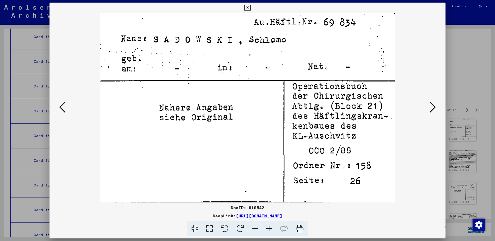
click at [430, 109] on icon at bounding box center [432, 107] width 6 height 12
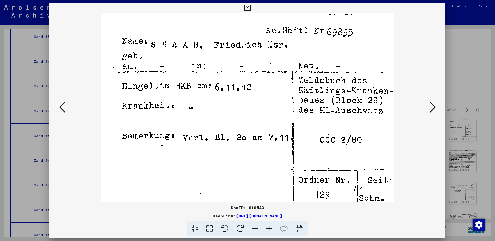
click at [433, 103] on icon at bounding box center [432, 107] width 6 height 12
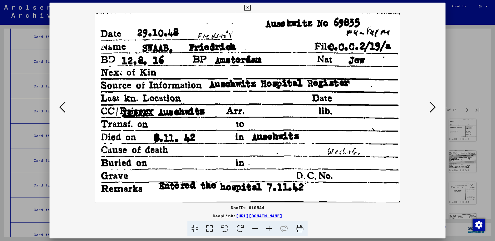
click at [433, 110] on icon at bounding box center [432, 107] width 6 height 12
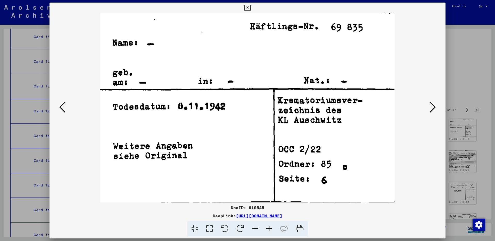
click at [433, 110] on icon at bounding box center [432, 107] width 6 height 12
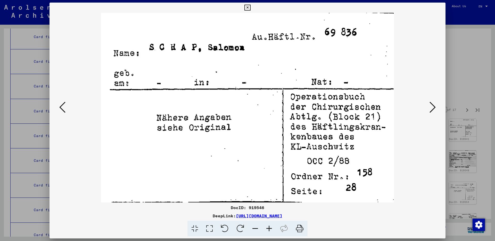
click at [432, 110] on icon at bounding box center [432, 107] width 6 height 12
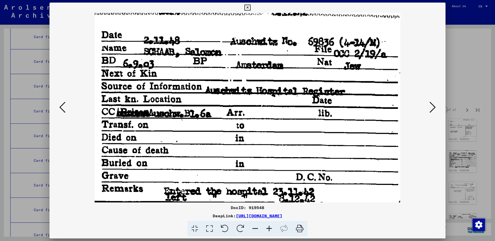
click at [432, 103] on icon at bounding box center [432, 107] width 6 height 12
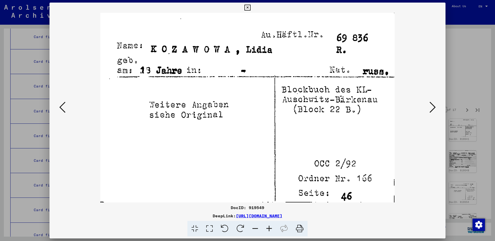
click at [432, 103] on icon at bounding box center [432, 107] width 6 height 12
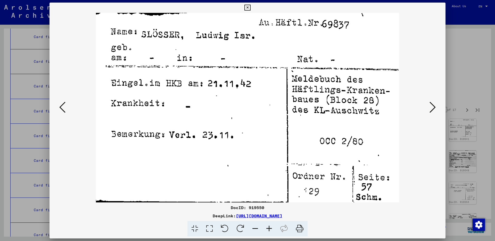
click at [429, 105] on icon at bounding box center [432, 107] width 6 height 12
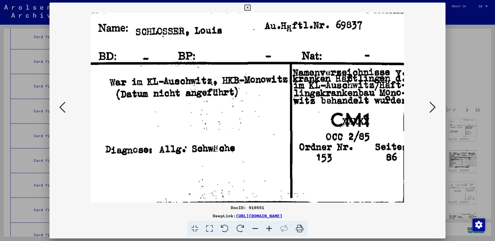
click at [429, 105] on icon at bounding box center [432, 107] width 6 height 12
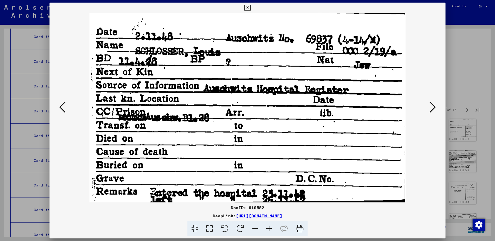
click at [434, 106] on icon at bounding box center [432, 107] width 6 height 12
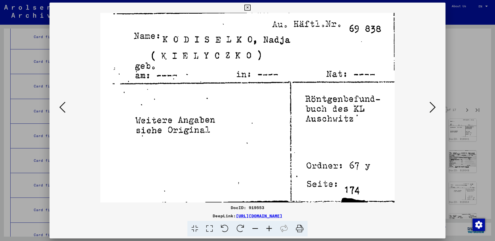
click at [434, 106] on icon at bounding box center [432, 107] width 6 height 12
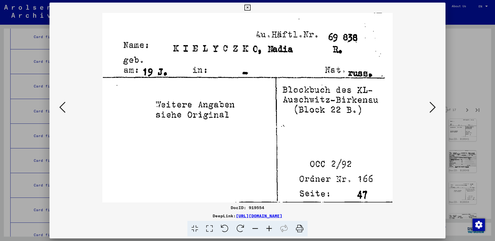
click at [434, 106] on icon at bounding box center [432, 107] width 6 height 12
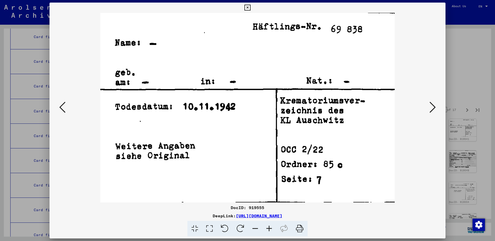
click at [434, 106] on icon at bounding box center [432, 107] width 6 height 12
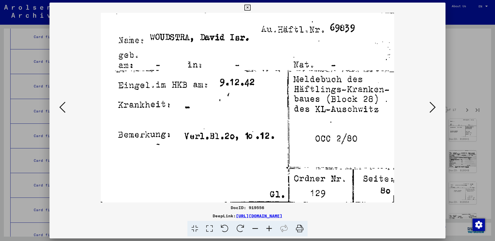
click at [429, 108] on icon at bounding box center [432, 107] width 6 height 12
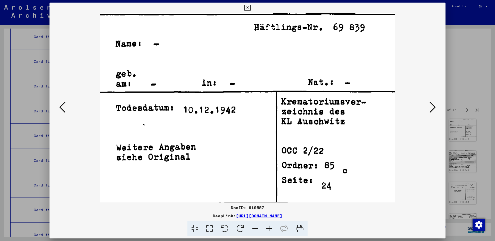
click at [429, 108] on icon at bounding box center [432, 107] width 6 height 12
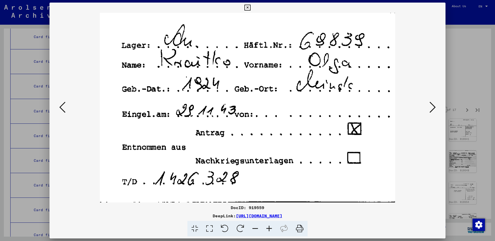
click at [430, 108] on icon at bounding box center [432, 107] width 6 height 12
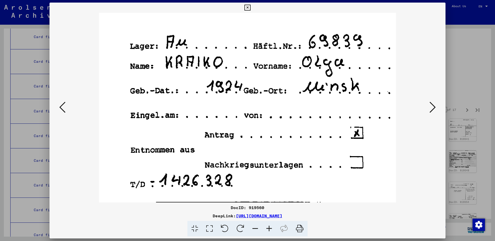
click at [429, 107] on button at bounding box center [432, 107] width 9 height 15
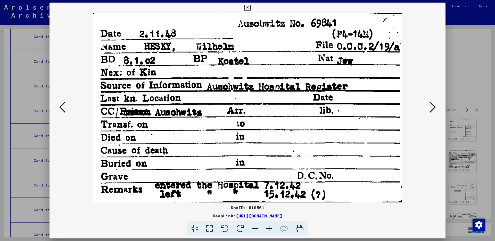
click at [433, 106] on icon at bounding box center [432, 107] width 6 height 12
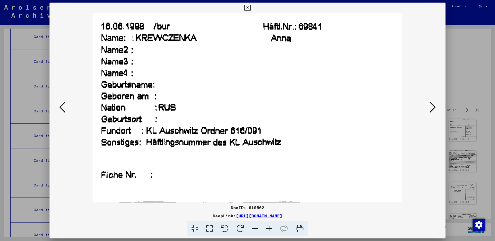
click at [432, 106] on icon at bounding box center [432, 107] width 6 height 12
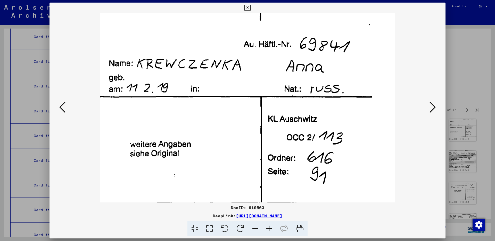
click at [432, 106] on icon at bounding box center [432, 107] width 6 height 12
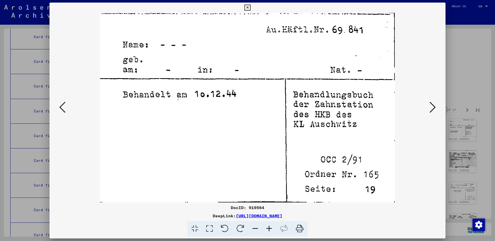
click at [432, 106] on icon at bounding box center [432, 107] width 6 height 12
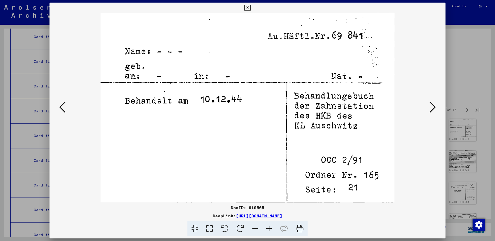
click at [432, 106] on icon at bounding box center [432, 107] width 6 height 12
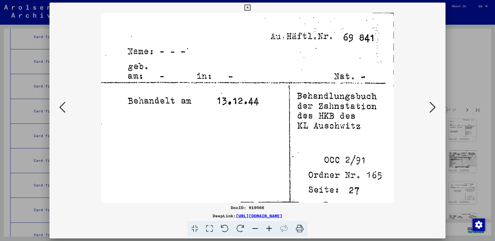
click at [431, 106] on icon at bounding box center [432, 107] width 6 height 12
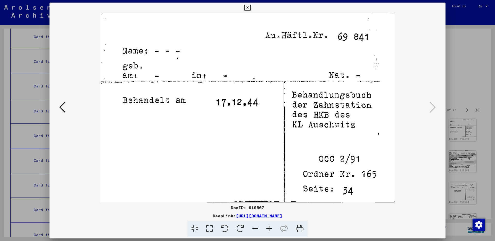
click at [431, 106] on icon at bounding box center [432, 107] width 6 height 12
click at [250, 6] on icon at bounding box center [247, 8] width 6 height 6
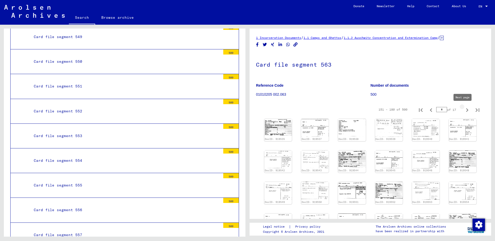
click at [466, 109] on icon "Next page" at bounding box center [467, 110] width 2 height 4
type input "*"
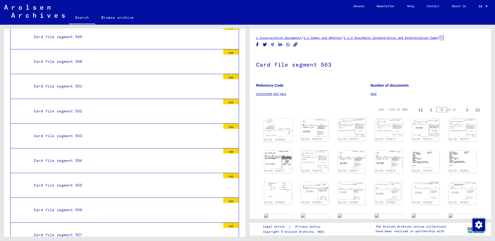
click at [278, 122] on img at bounding box center [277, 127] width 29 height 19
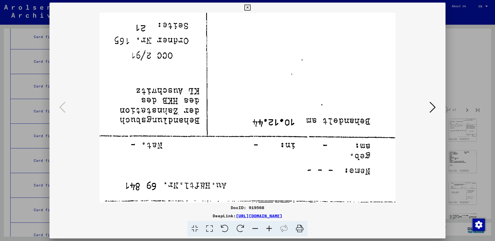
click at [236, 224] on icon at bounding box center [240, 229] width 16 height 16
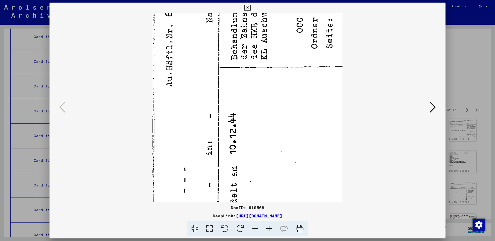
click at [236, 224] on icon at bounding box center [240, 229] width 16 height 16
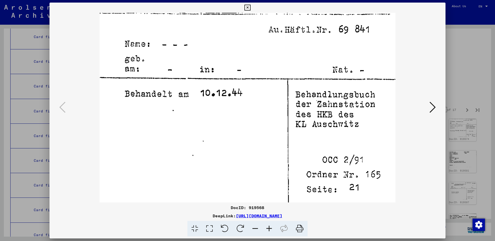
click at [433, 109] on icon at bounding box center [432, 107] width 6 height 12
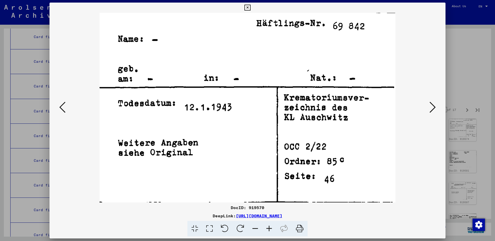
click at [433, 109] on icon at bounding box center [432, 107] width 6 height 12
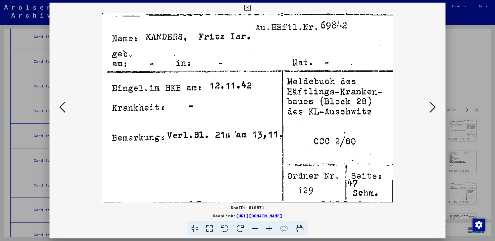
click at [429, 106] on icon at bounding box center [432, 107] width 6 height 12
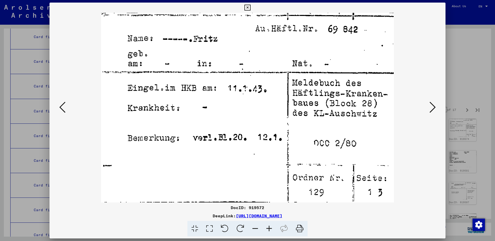
click at [429, 106] on icon at bounding box center [432, 107] width 6 height 12
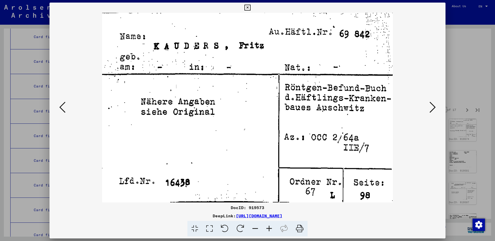
click at [429, 106] on icon at bounding box center [432, 107] width 6 height 12
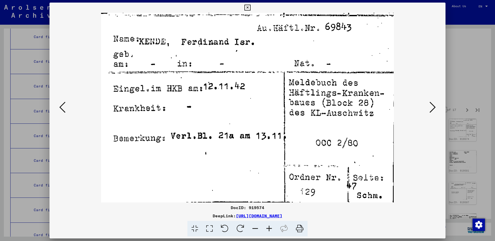
drag, startPoint x: 429, startPoint y: 106, endPoint x: 114, endPoint y: 189, distance: 326.4
click at [116, 186] on div at bounding box center [247, 108] width 396 height 190
click at [434, 108] on icon at bounding box center [432, 107] width 6 height 12
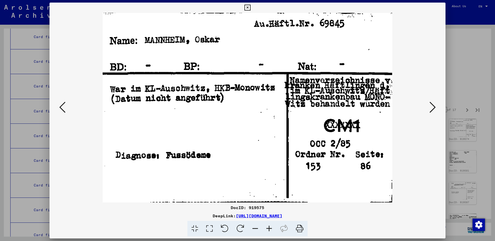
click at [431, 104] on icon at bounding box center [432, 107] width 6 height 12
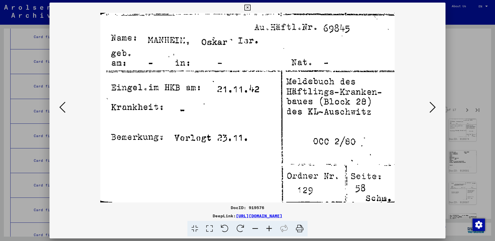
click at [431, 104] on icon at bounding box center [432, 107] width 6 height 12
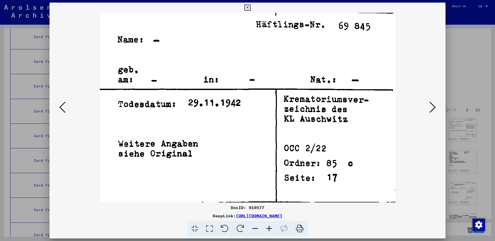
click at [431, 104] on icon at bounding box center [432, 107] width 6 height 12
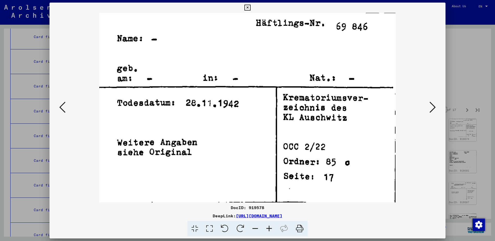
click at [431, 104] on icon at bounding box center [432, 107] width 6 height 12
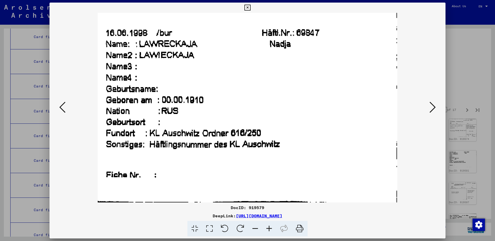
click at [431, 104] on icon at bounding box center [432, 107] width 6 height 12
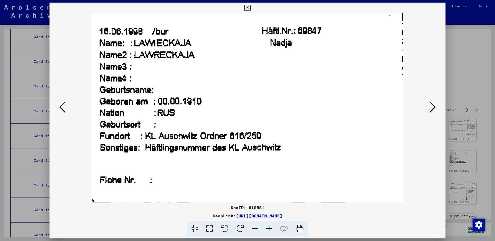
click at [431, 104] on icon at bounding box center [432, 107] width 6 height 12
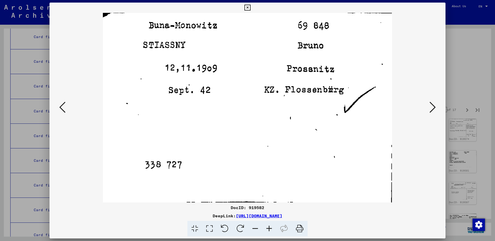
click at [431, 104] on icon at bounding box center [432, 107] width 6 height 12
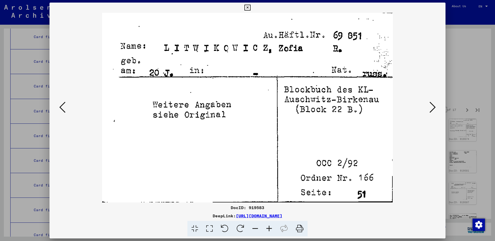
click at [431, 104] on icon at bounding box center [432, 107] width 6 height 12
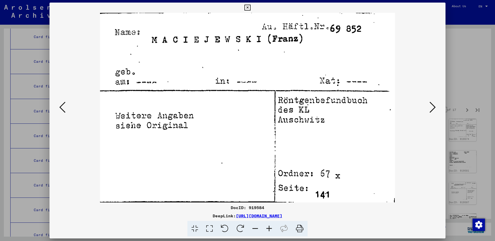
click at [432, 106] on icon at bounding box center [432, 107] width 6 height 12
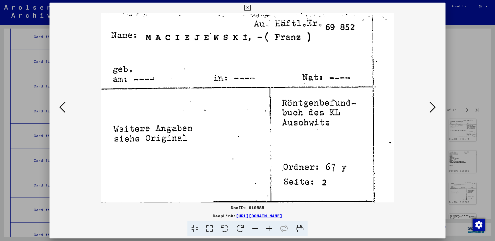
click at [431, 106] on icon at bounding box center [432, 107] width 6 height 12
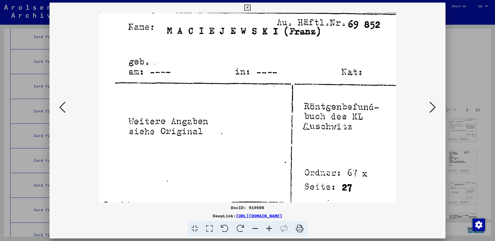
click at [430, 106] on icon at bounding box center [432, 107] width 6 height 12
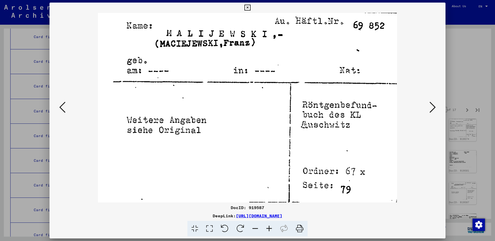
click at [430, 106] on icon at bounding box center [432, 107] width 6 height 12
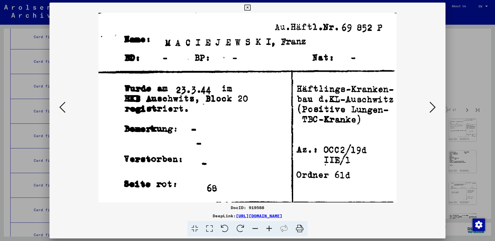
click at [430, 106] on icon at bounding box center [432, 107] width 6 height 12
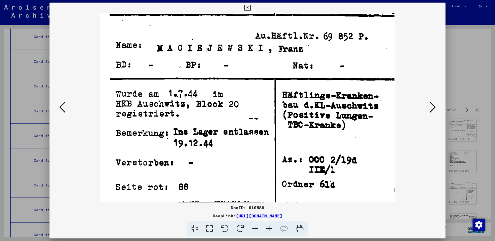
click at [430, 106] on icon at bounding box center [432, 107] width 6 height 12
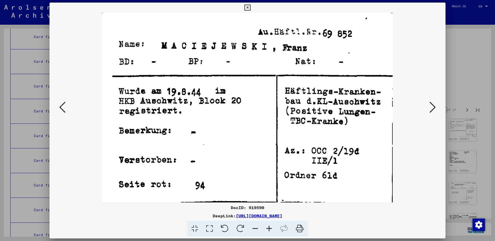
click at [430, 106] on icon at bounding box center [432, 107] width 6 height 12
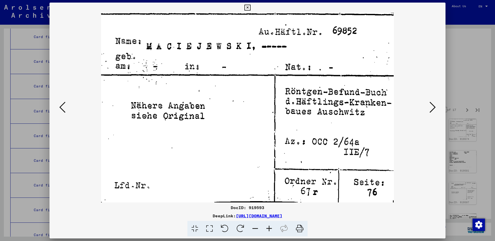
click at [430, 106] on icon at bounding box center [432, 107] width 6 height 12
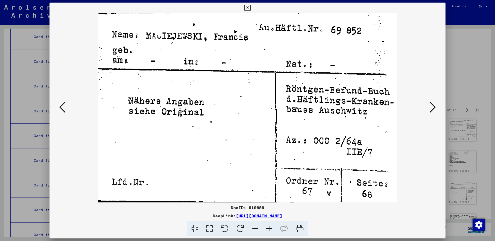
click at [430, 106] on icon at bounding box center [432, 107] width 6 height 12
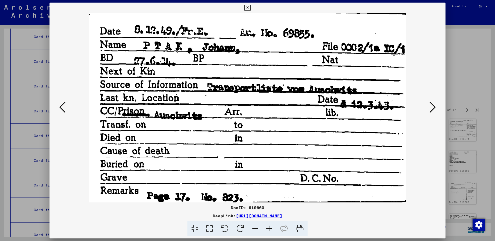
click at [430, 106] on icon at bounding box center [432, 107] width 6 height 12
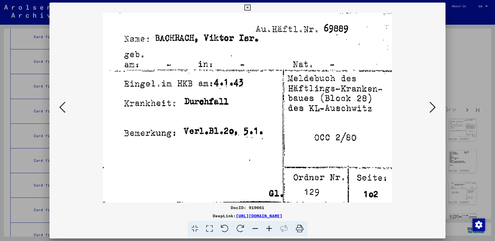
click at [431, 102] on icon at bounding box center [432, 107] width 6 height 12
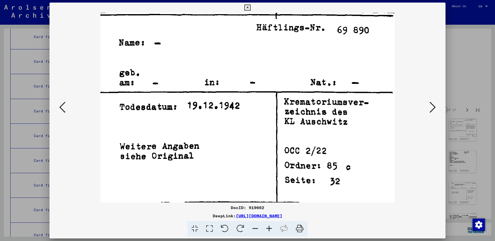
click at [430, 102] on icon at bounding box center [432, 107] width 6 height 12
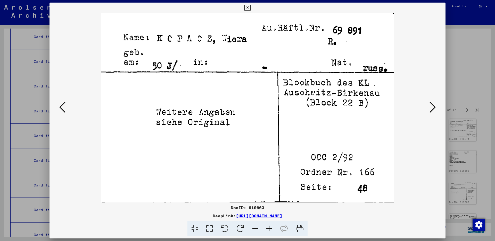
click at [430, 102] on icon at bounding box center [432, 107] width 6 height 12
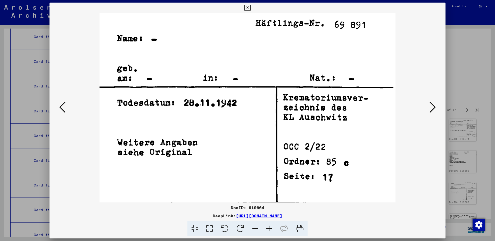
click at [430, 102] on icon at bounding box center [432, 107] width 6 height 12
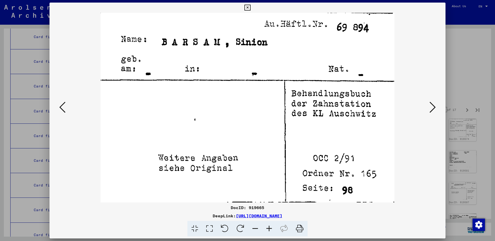
click at [430, 103] on icon at bounding box center [432, 107] width 6 height 12
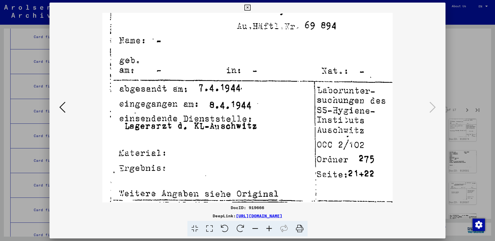
click at [430, 103] on icon at bounding box center [432, 107] width 6 height 12
click at [250, 5] on icon at bounding box center [247, 8] width 6 height 6
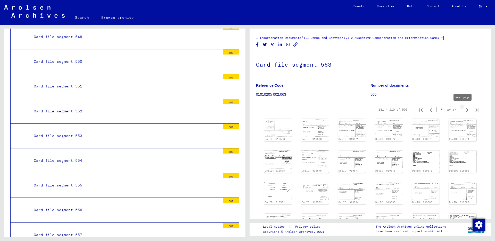
click at [466, 110] on icon "Next page" at bounding box center [467, 110] width 2 height 4
type input "*"
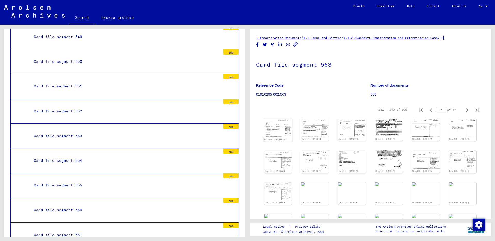
click at [281, 122] on img at bounding box center [277, 127] width 29 height 19
